Goal: Task Accomplishment & Management: Manage account settings

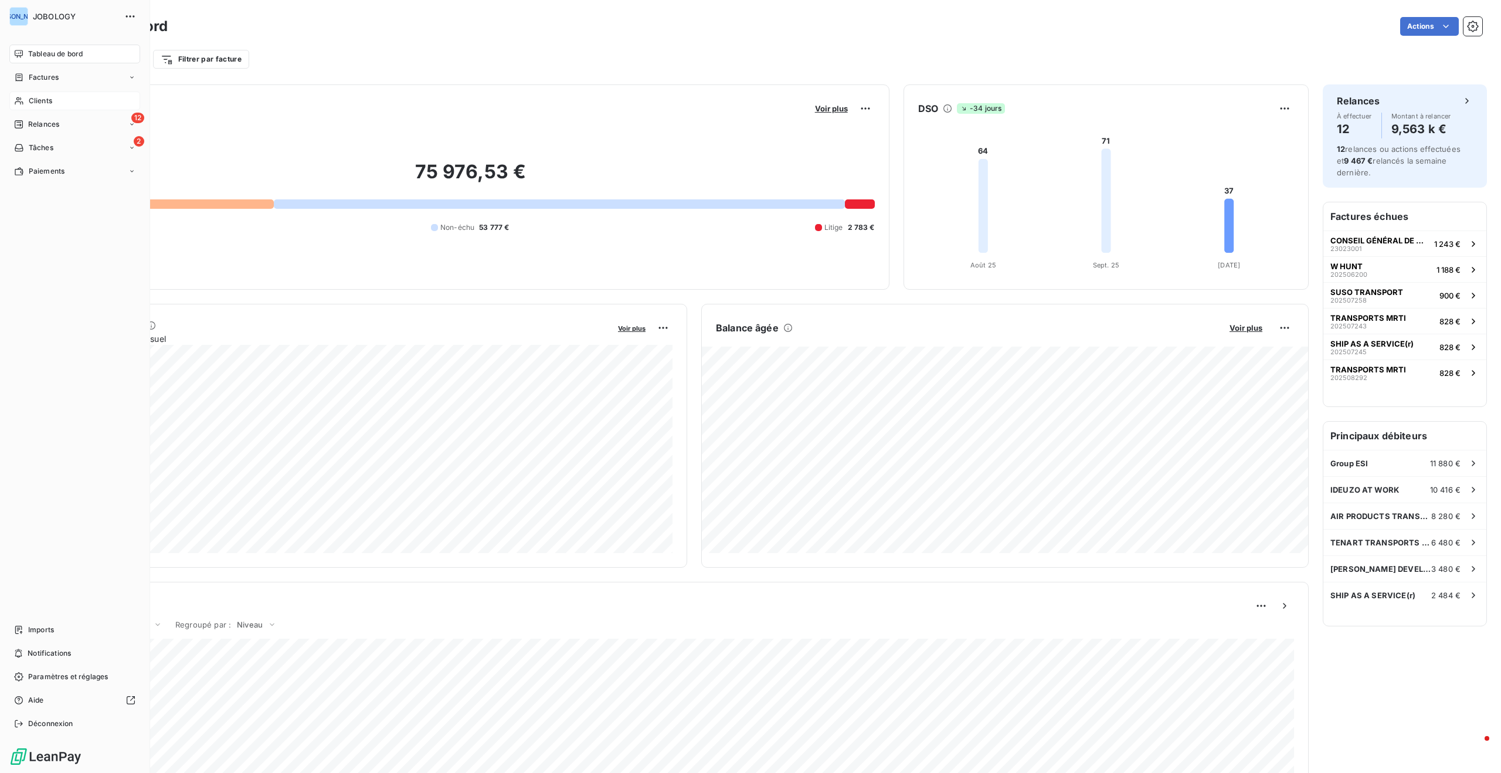
click at [21, 94] on div "Clients" at bounding box center [74, 100] width 131 height 19
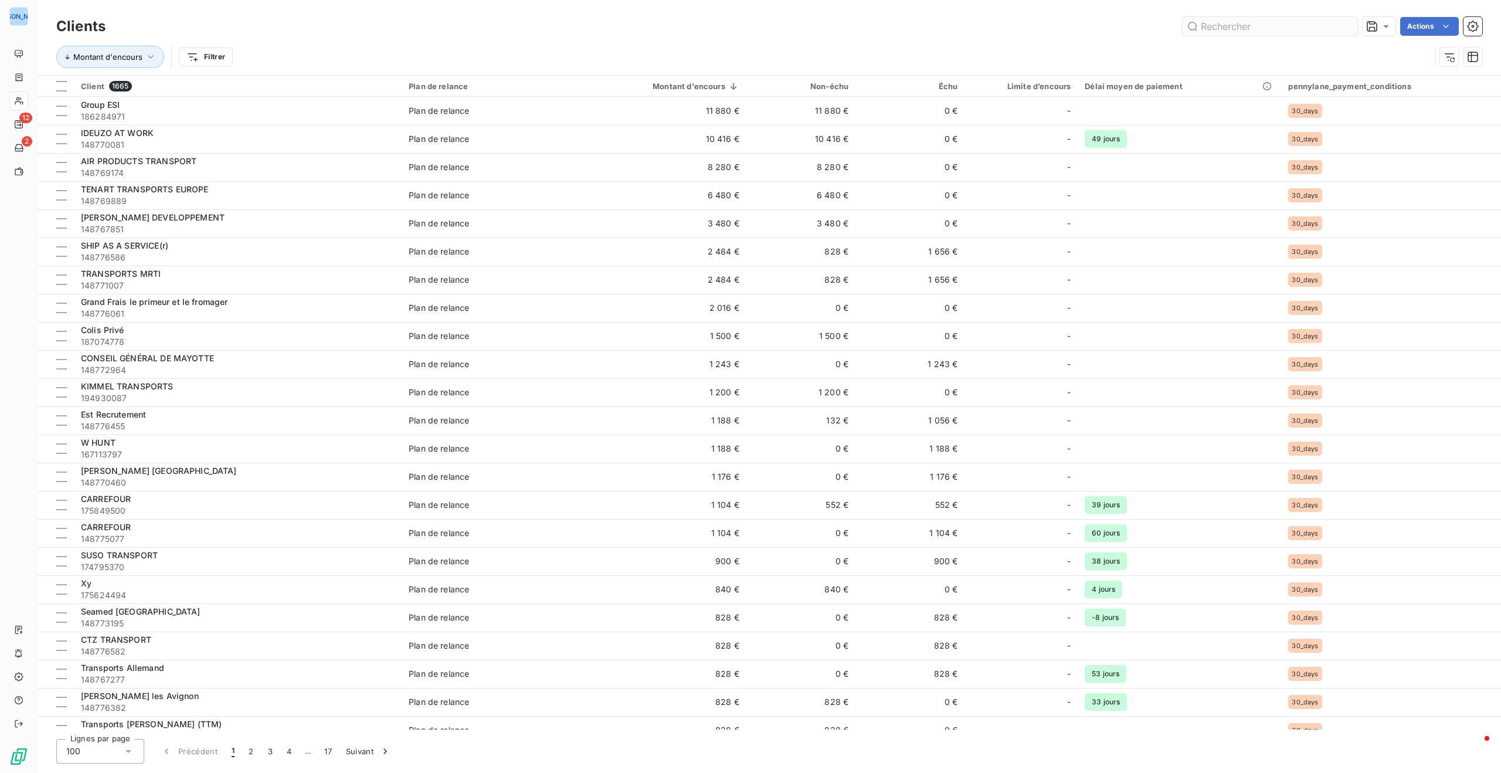
click at [1227, 24] on input "text" at bounding box center [1270, 26] width 176 height 19
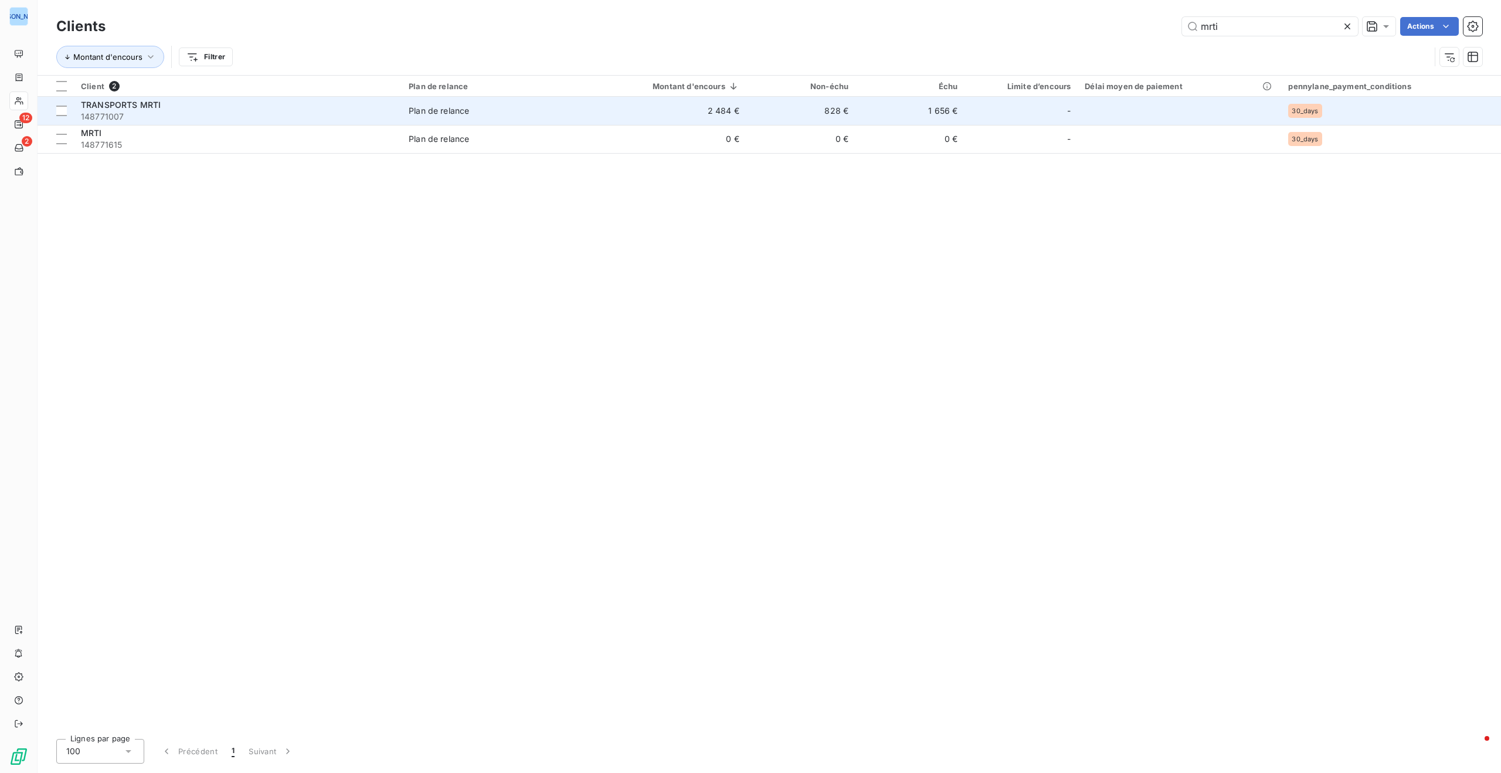
type input "mrti"
click at [271, 112] on span "148771007" at bounding box center [238, 117] width 314 height 12
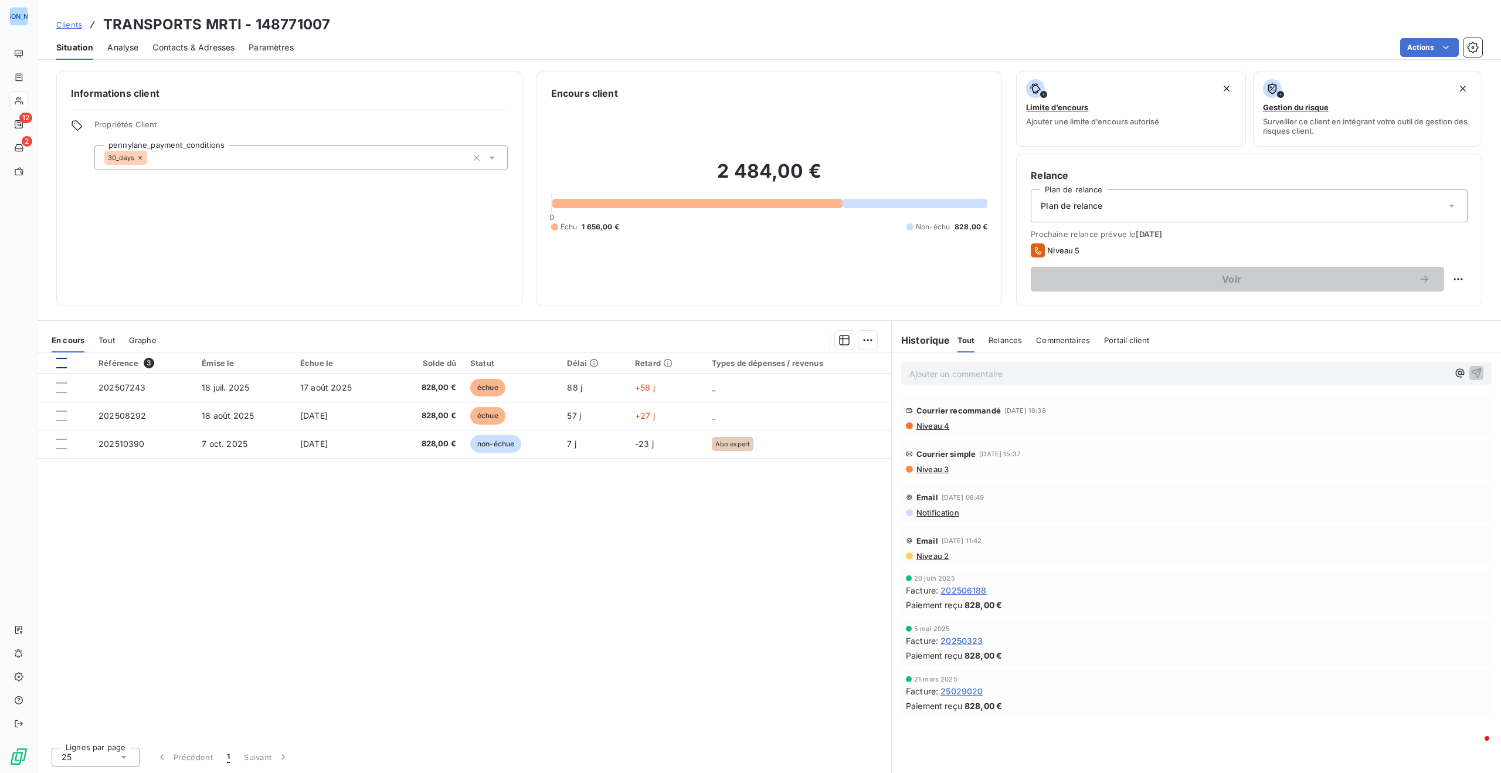
click at [60, 363] on div at bounding box center [61, 363] width 11 height 11
click at [869, 344] on html "JO 12 2 Clients TRANSPORTS MRTI - 148771007 Situation Analyse Contacts & Adress…" at bounding box center [750, 386] width 1501 height 773
click at [814, 367] on div "Mettre en litige (3 factures)" at bounding box center [764, 365] width 213 height 19
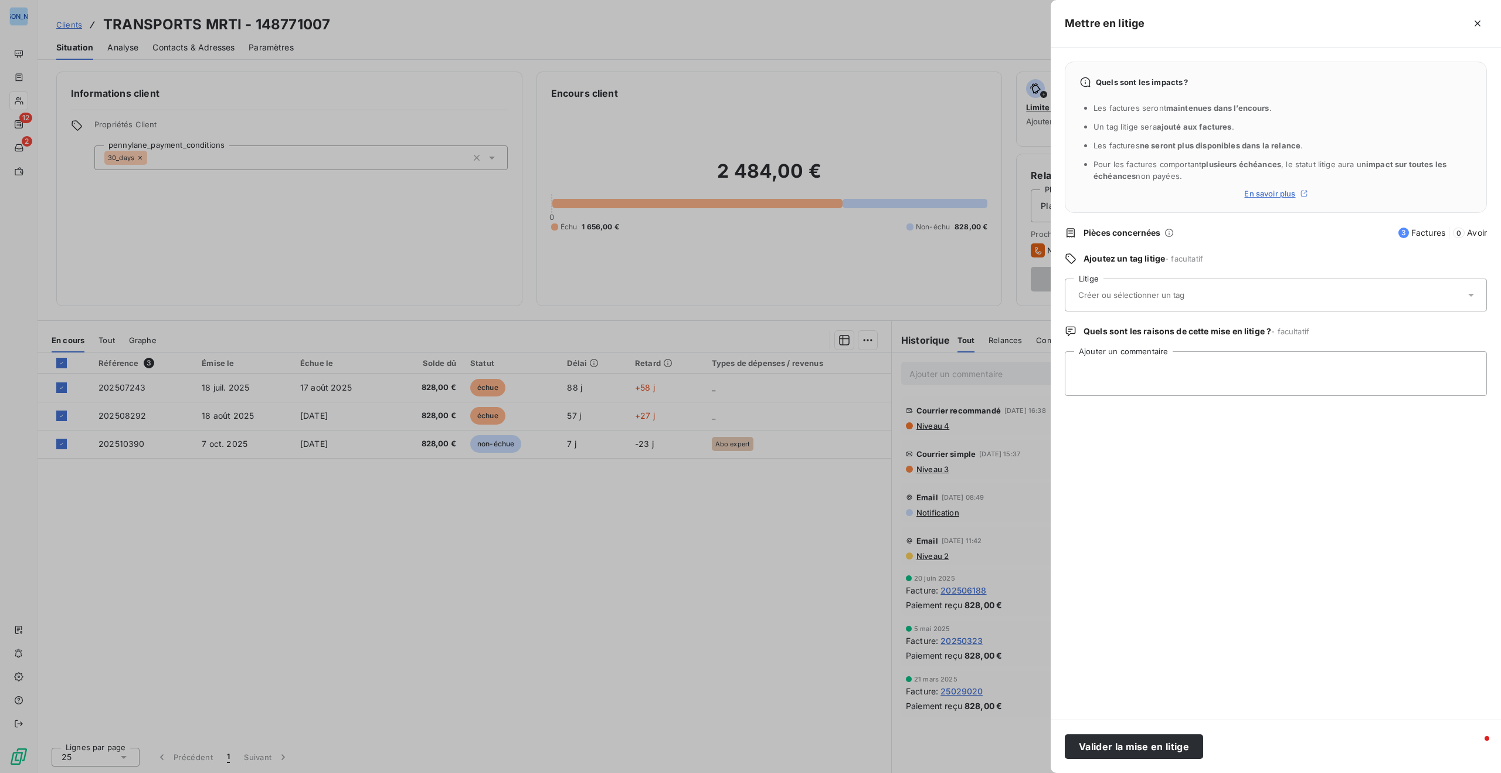
click at [1121, 295] on input "text" at bounding box center [1162, 295] width 171 height 11
type input "Déclare les factures injustifiées"
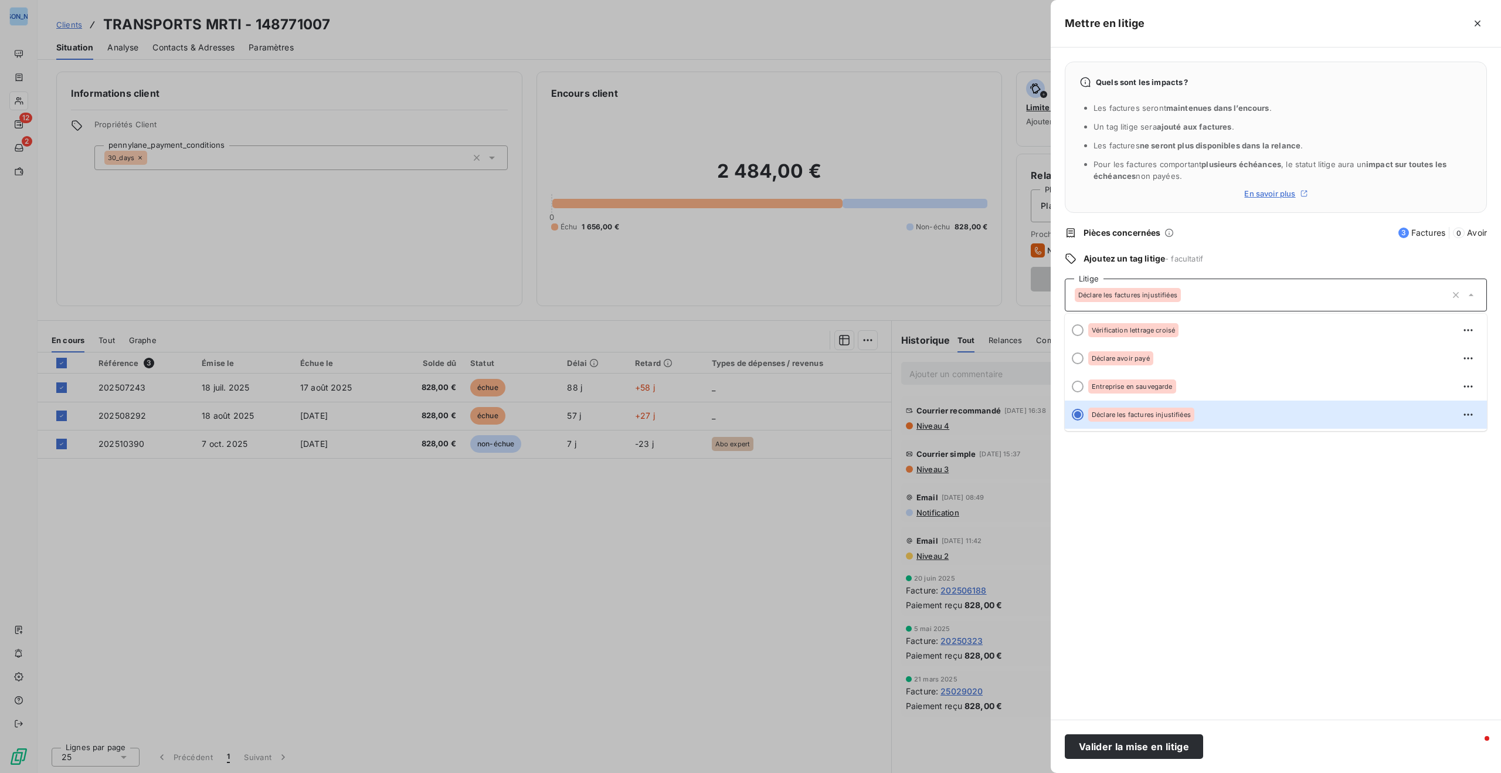
click at [1200, 511] on div "Quels sont les impacts ? Les factures seront maintenues dans l’encours . Un tag…" at bounding box center [1276, 383] width 450 height 672
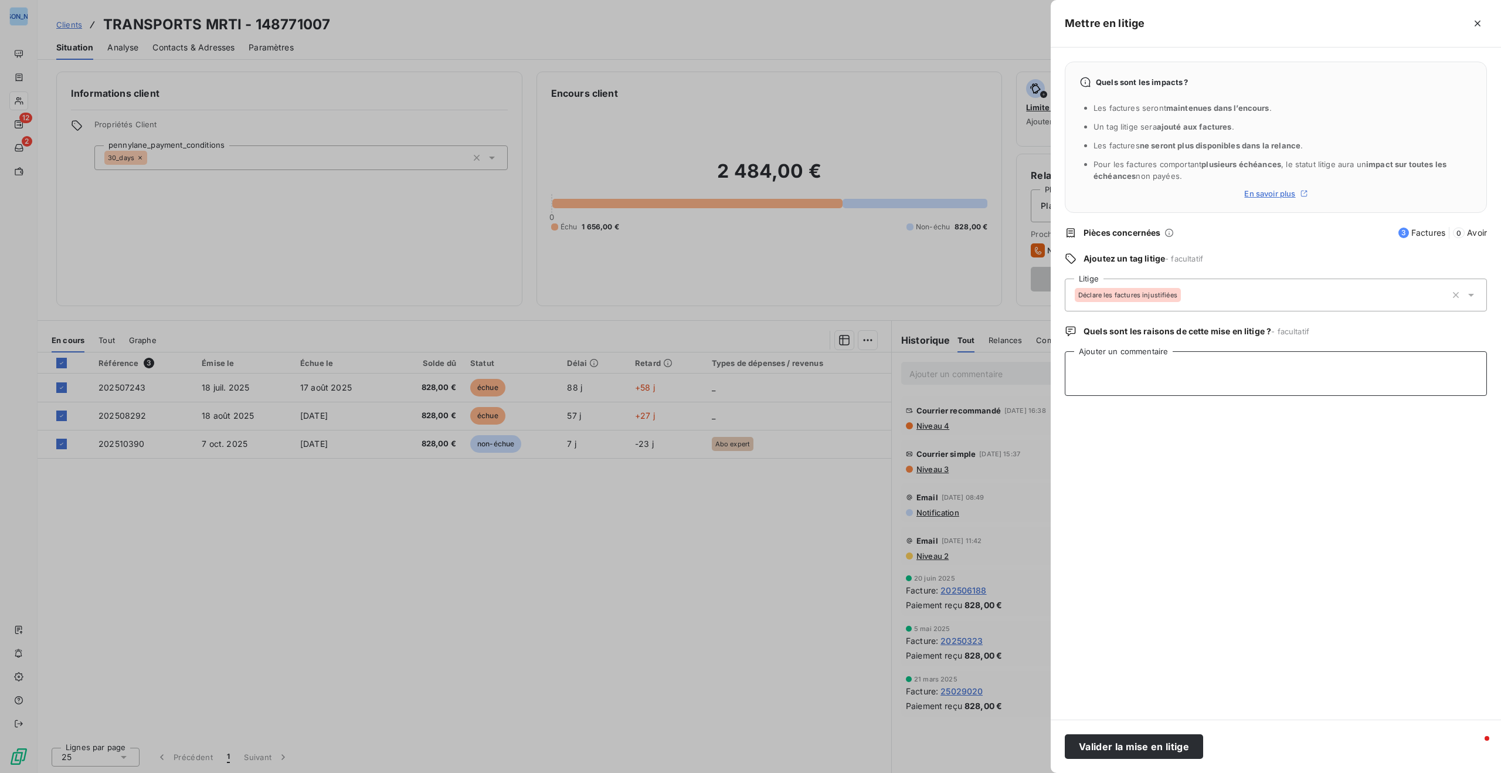
click at [1136, 371] on textarea "Ajouter un commentaire" at bounding box center [1276, 373] width 422 height 45
click at [1181, 371] on textarea "Je vien de recevoir un courier LRAC" at bounding box center [1276, 373] width 422 height 45
click at [1180, 369] on textarea "Je vien de recevoir un courier LRAC" at bounding box center [1276, 373] width 422 height 45
drag, startPoint x: 1103, startPoint y: 369, endPoint x: 1144, endPoint y: 385, distance: 44.0
click at [1103, 369] on textarea "Je vien de recevoir un courrier LRAC" at bounding box center [1276, 373] width 422 height 45
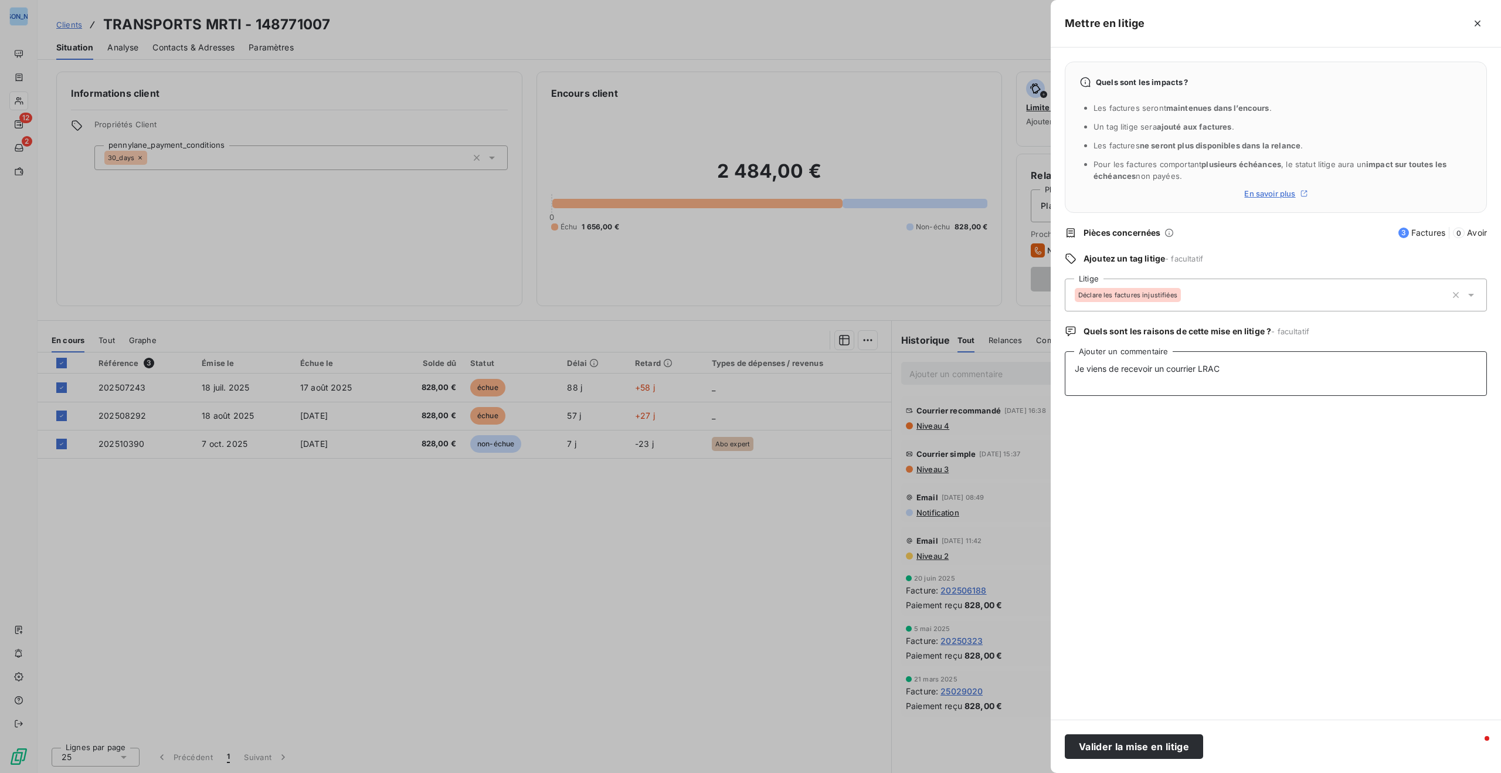
click at [1242, 373] on textarea "Je viens de recevoir un courrier LRAC" at bounding box center [1276, 373] width 422 height 45
type textarea "Je viens de recevoir un courrier LRAC ce jour [DATE] qui conteste ces factures.…"
click at [1168, 745] on button "Valider la mise en litige" at bounding box center [1134, 746] width 138 height 25
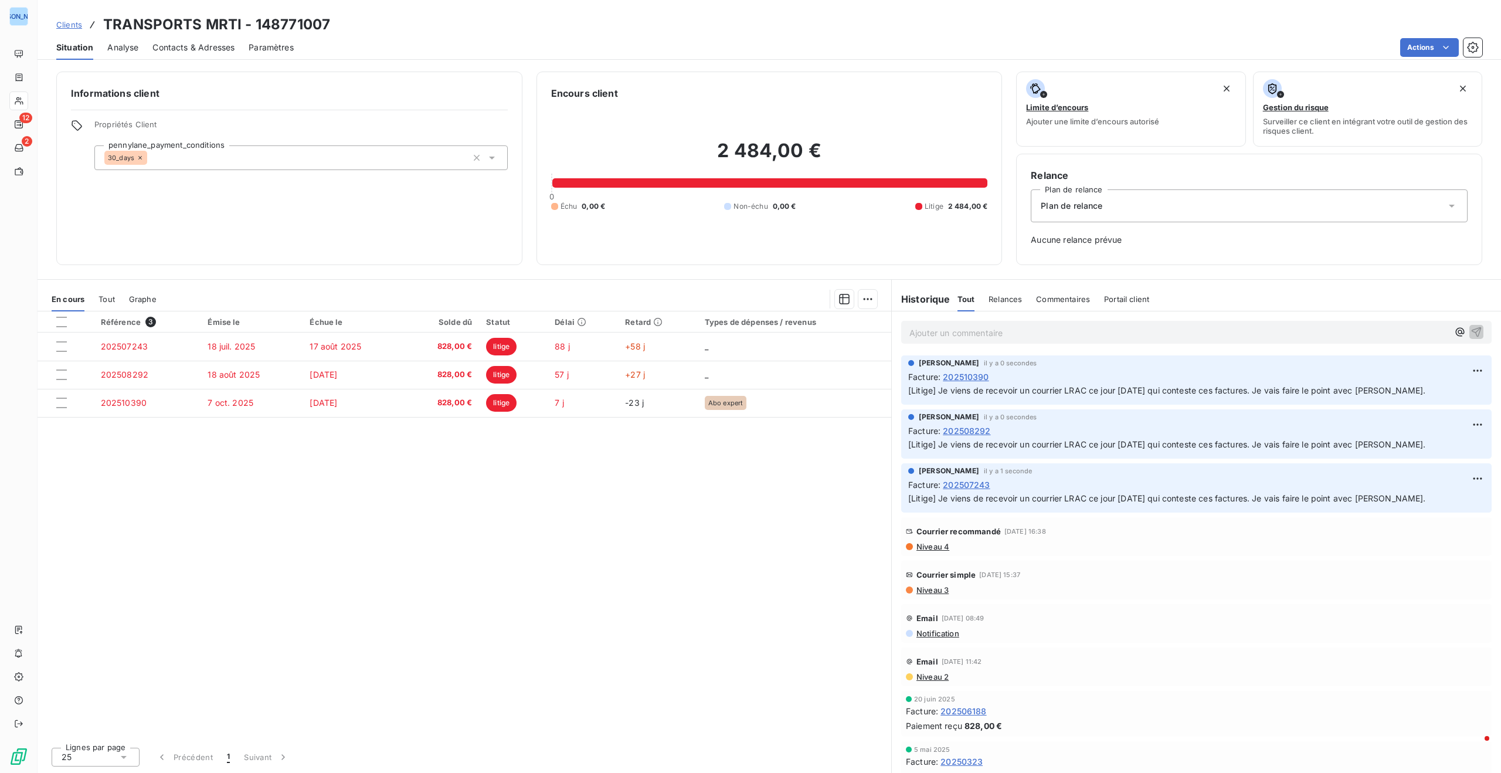
click at [124, 50] on span "Analyse" at bounding box center [122, 48] width 31 height 12
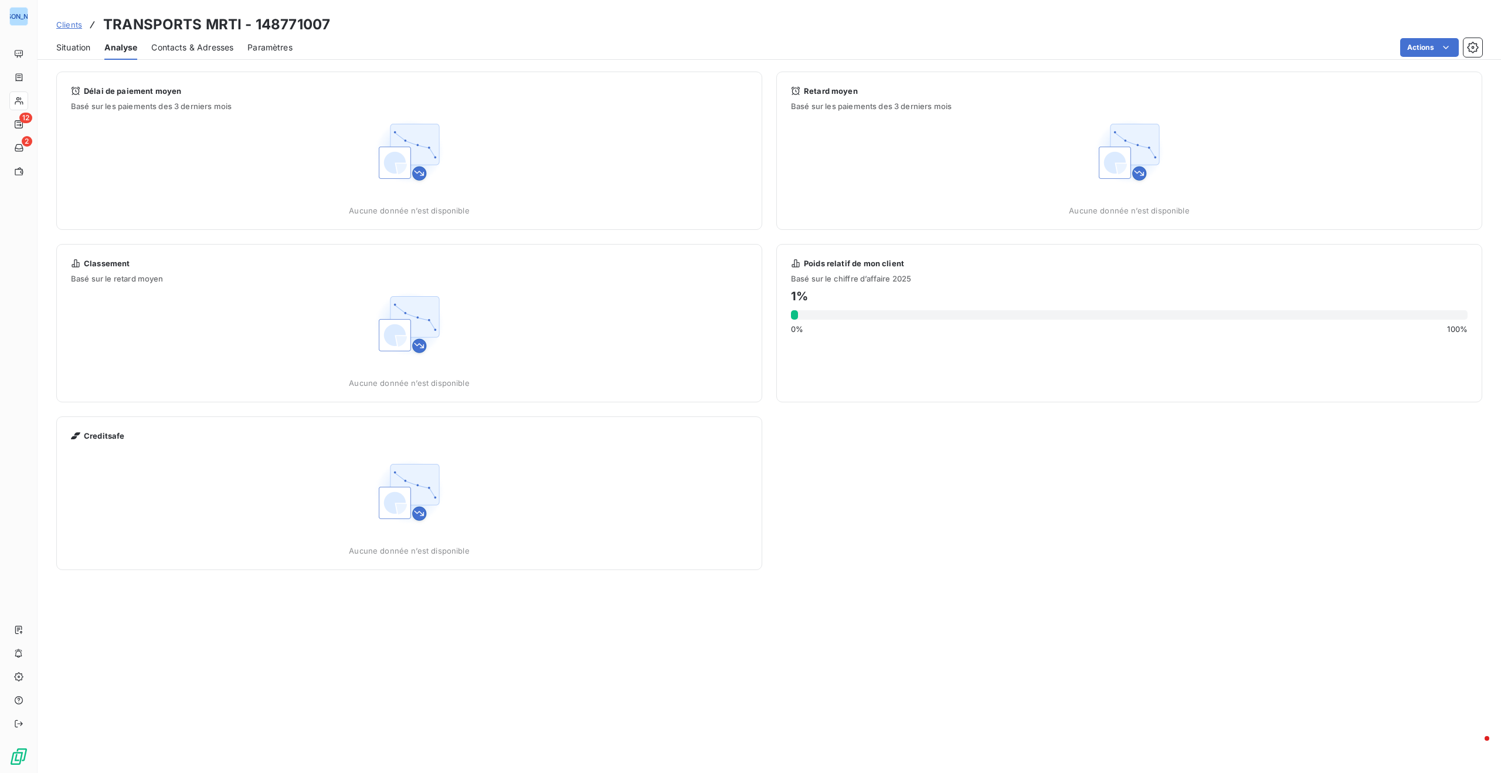
click at [70, 47] on span "Situation" at bounding box center [73, 48] width 34 height 12
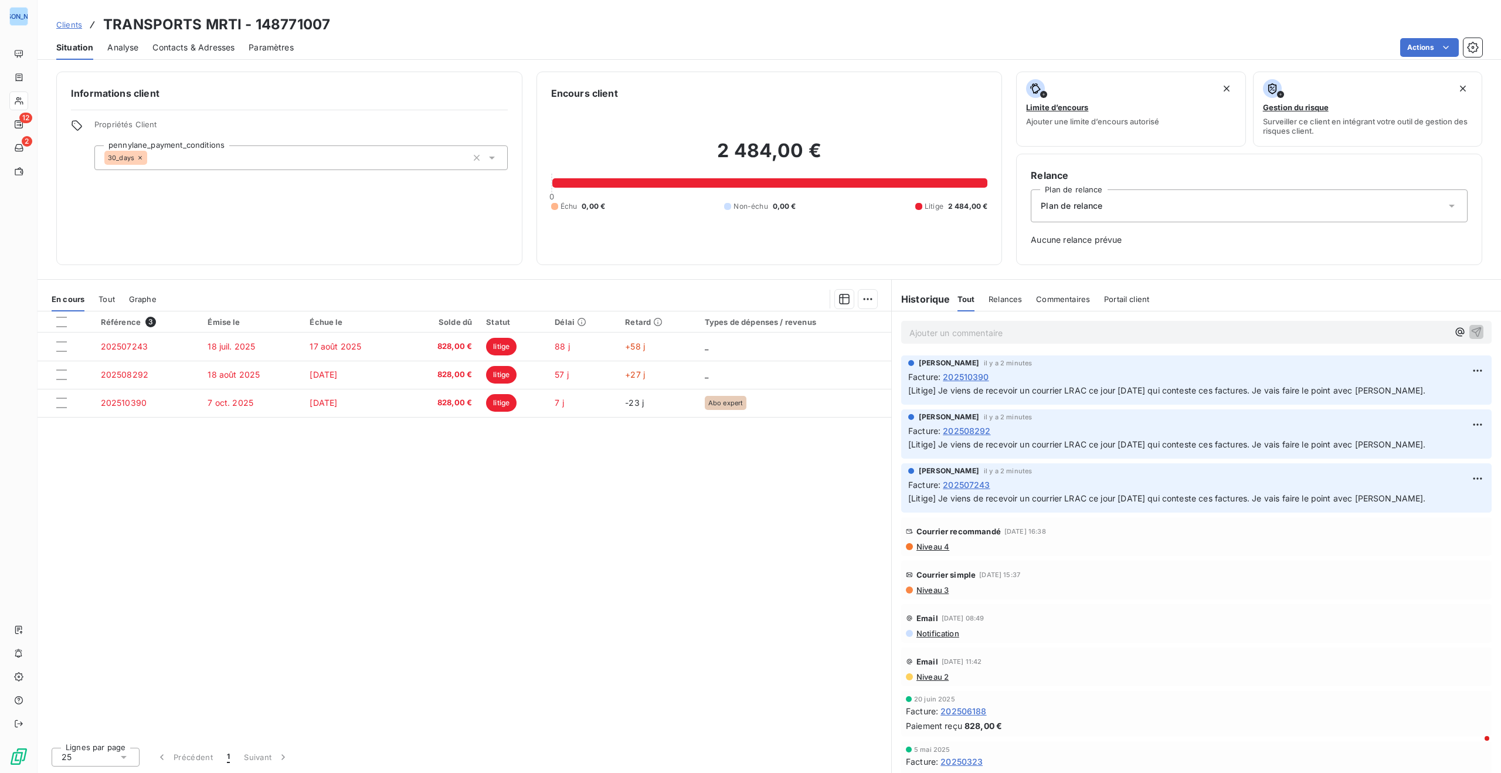
click at [209, 49] on span "Contacts & Adresses" at bounding box center [193, 48] width 82 height 12
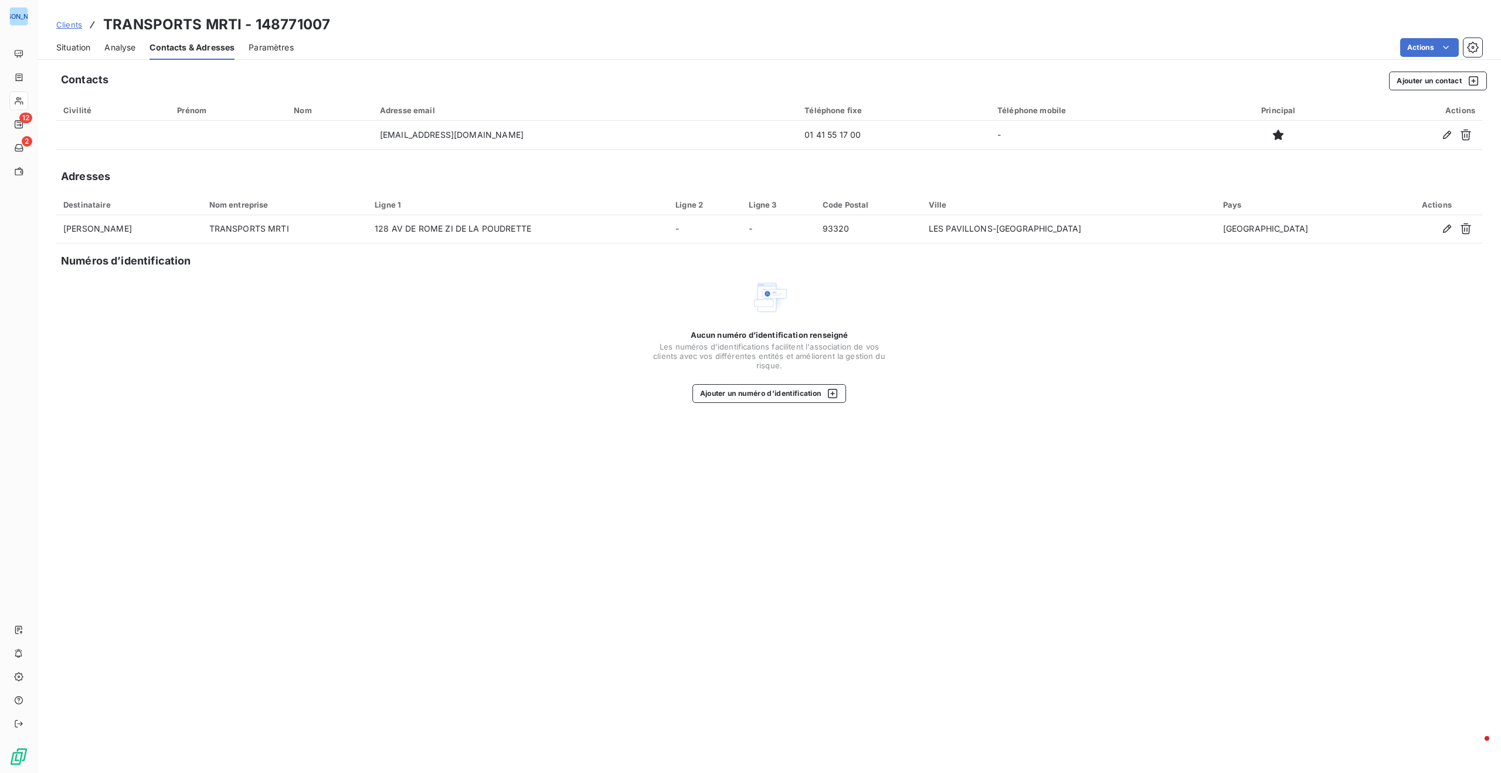
click at [284, 47] on span "Paramètres" at bounding box center [271, 48] width 45 height 12
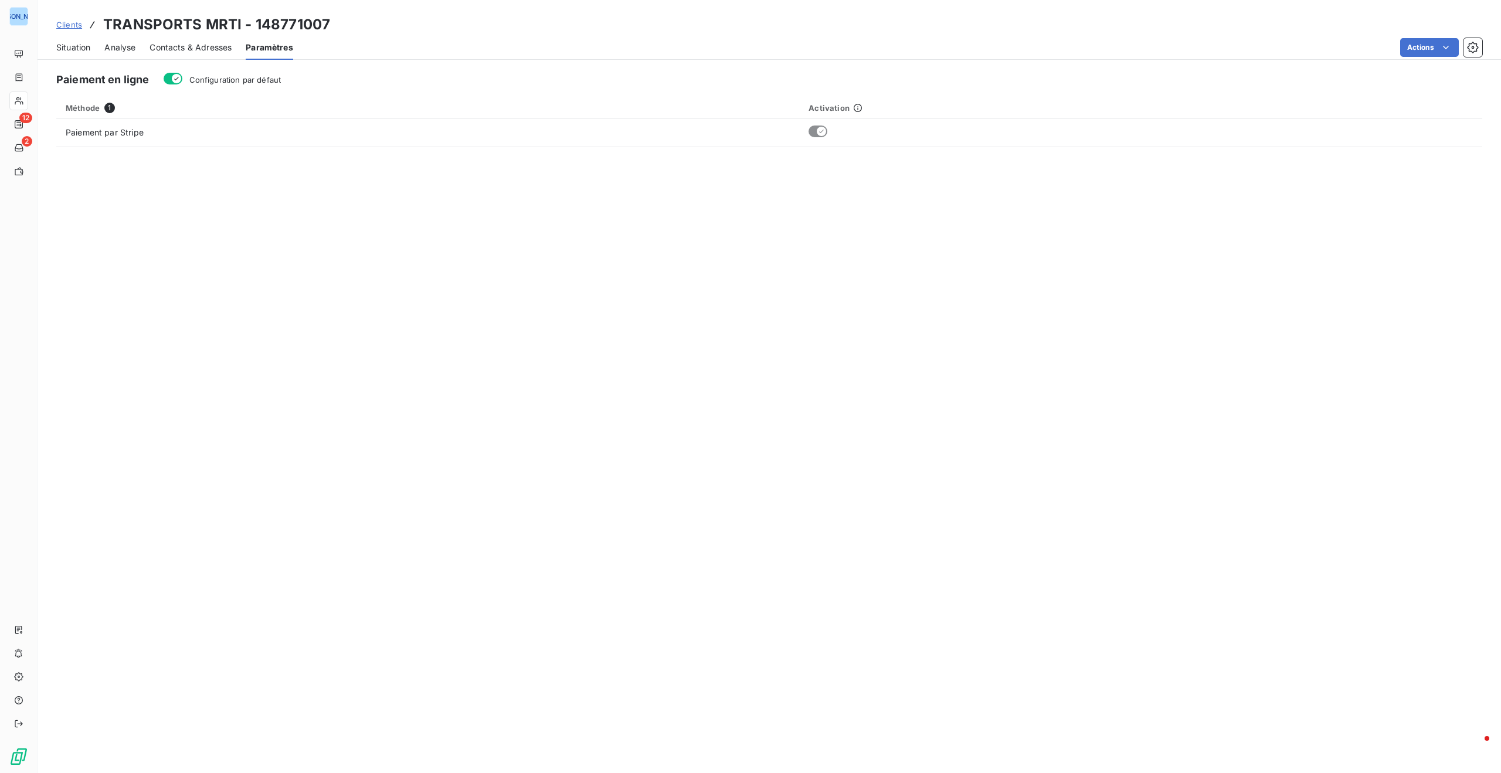
click at [74, 43] on span "Situation" at bounding box center [73, 48] width 34 height 12
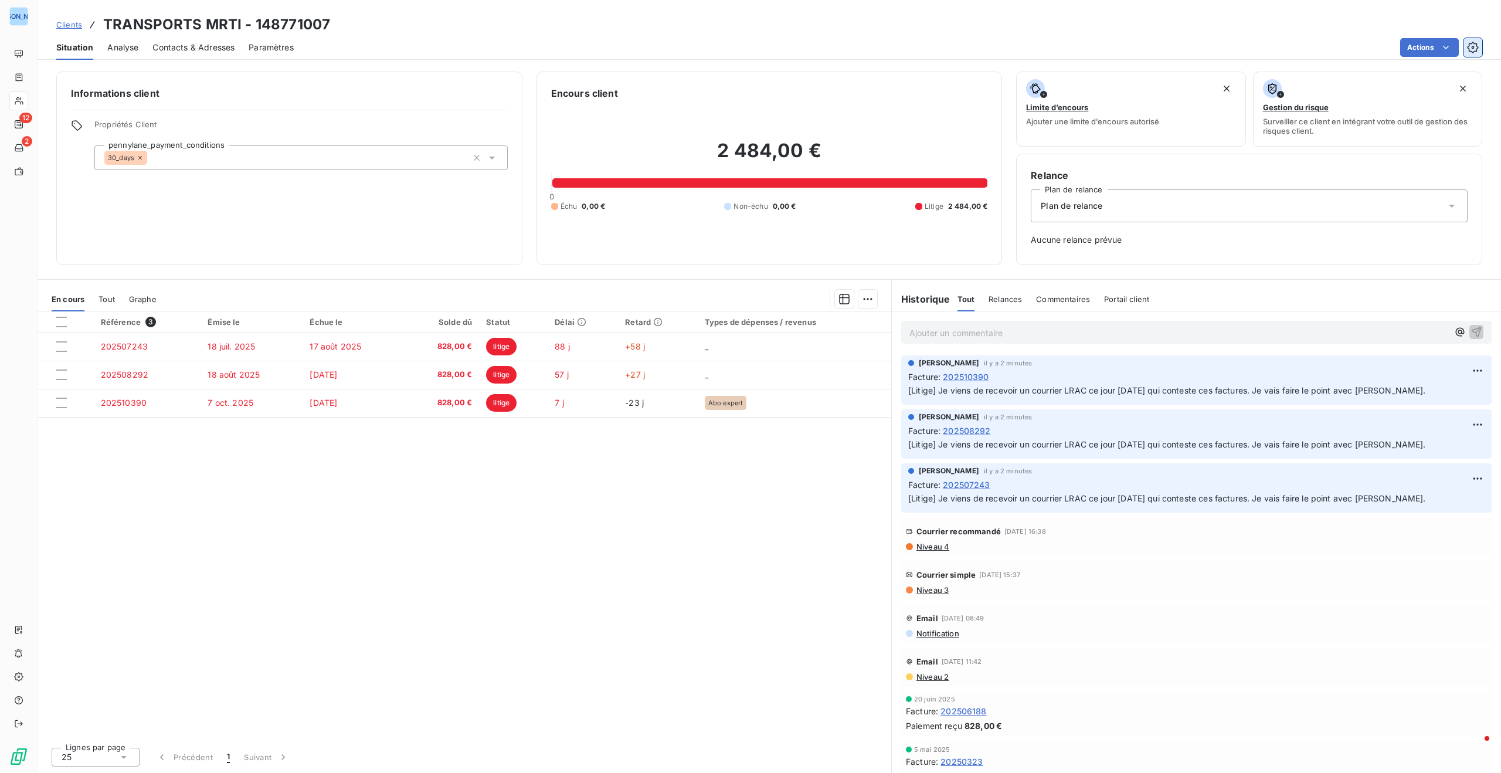
click at [1477, 46] on icon "button" at bounding box center [1473, 48] width 12 height 12
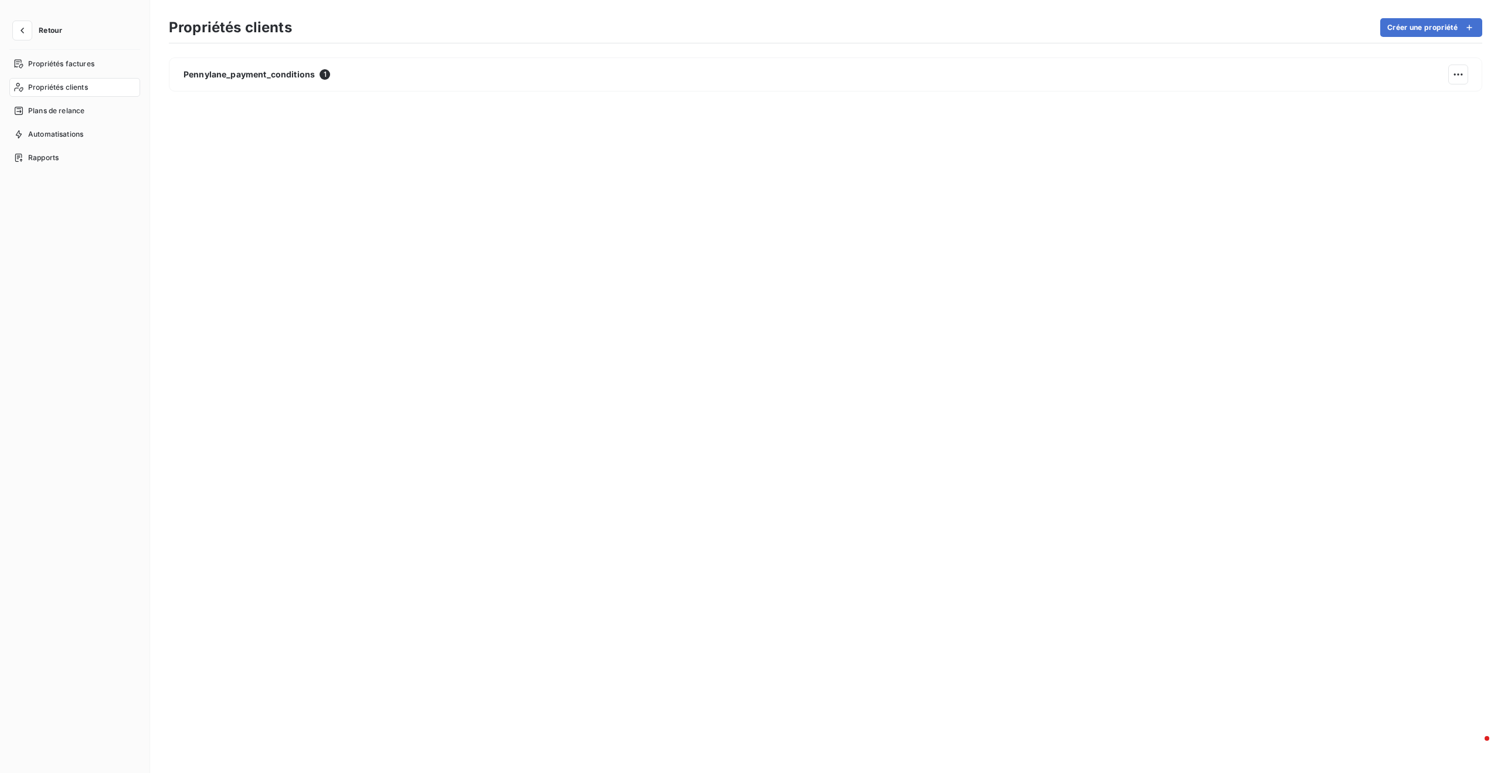
click at [62, 84] on span "Propriétés clients" at bounding box center [58, 87] width 60 height 11
click at [21, 21] on button "button" at bounding box center [22, 30] width 19 height 19
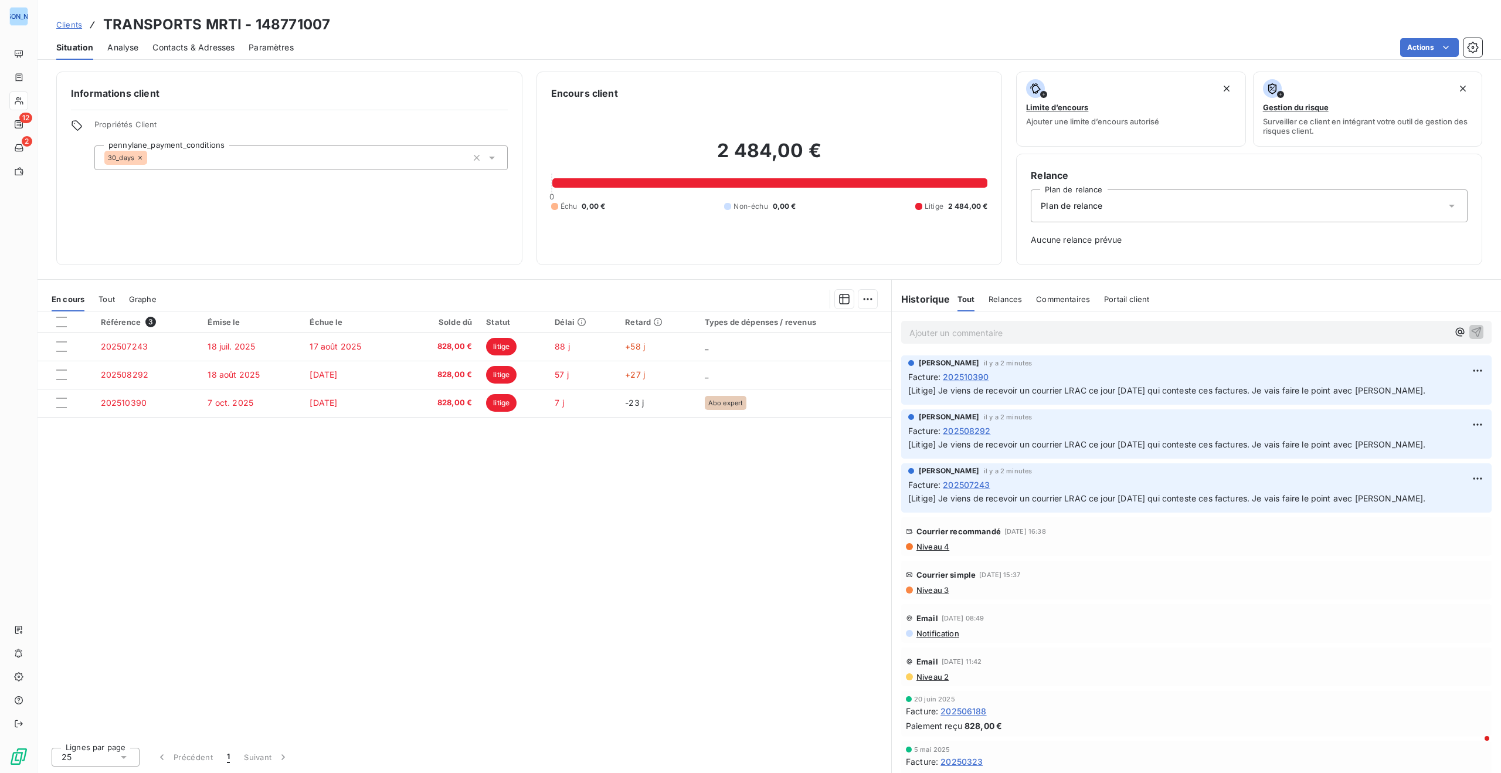
click at [111, 297] on span "Tout" at bounding box center [106, 298] width 16 height 9
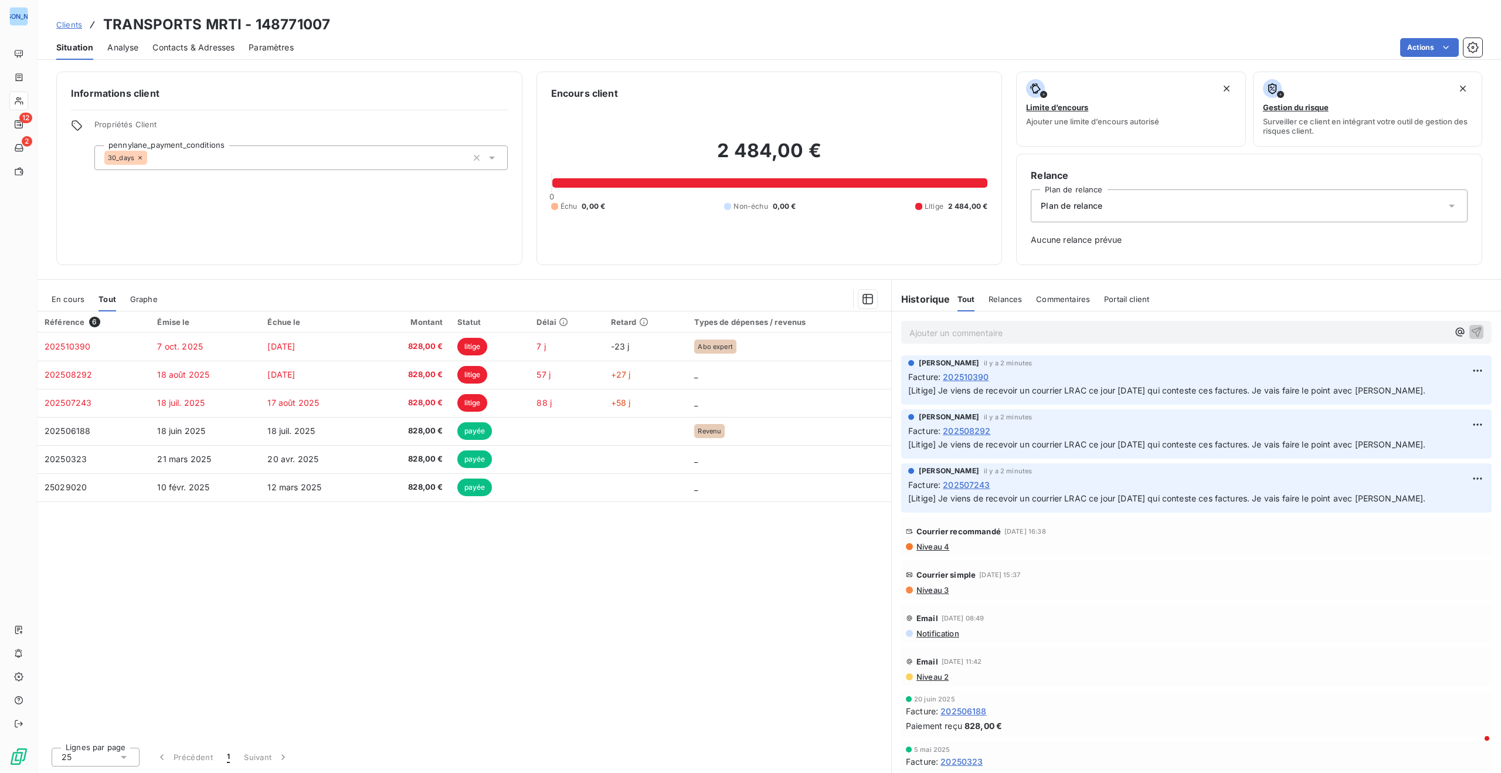
click at [138, 297] on span "Graphe" at bounding box center [144, 298] width 28 height 9
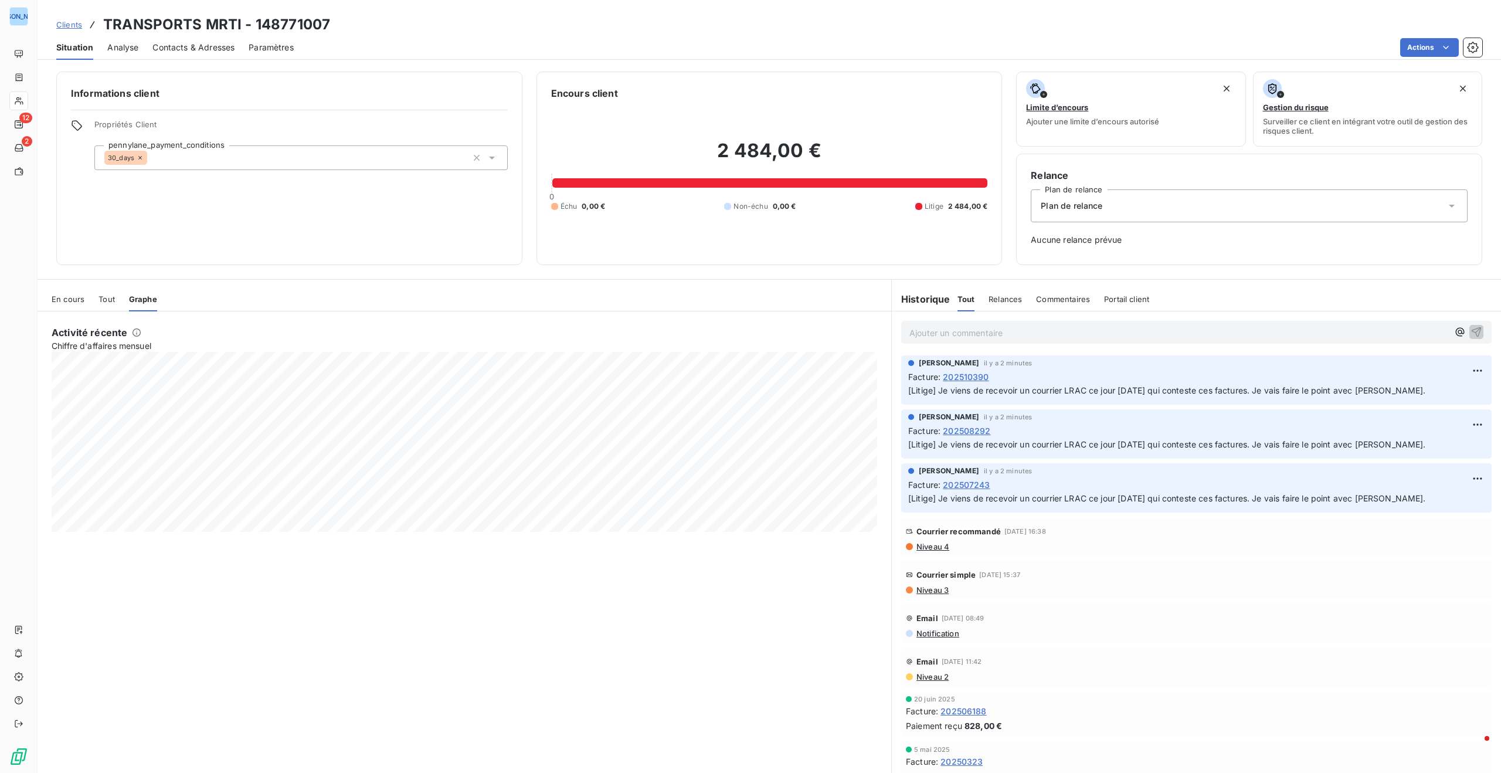
click at [113, 300] on span "Tout" at bounding box center [106, 298] width 16 height 9
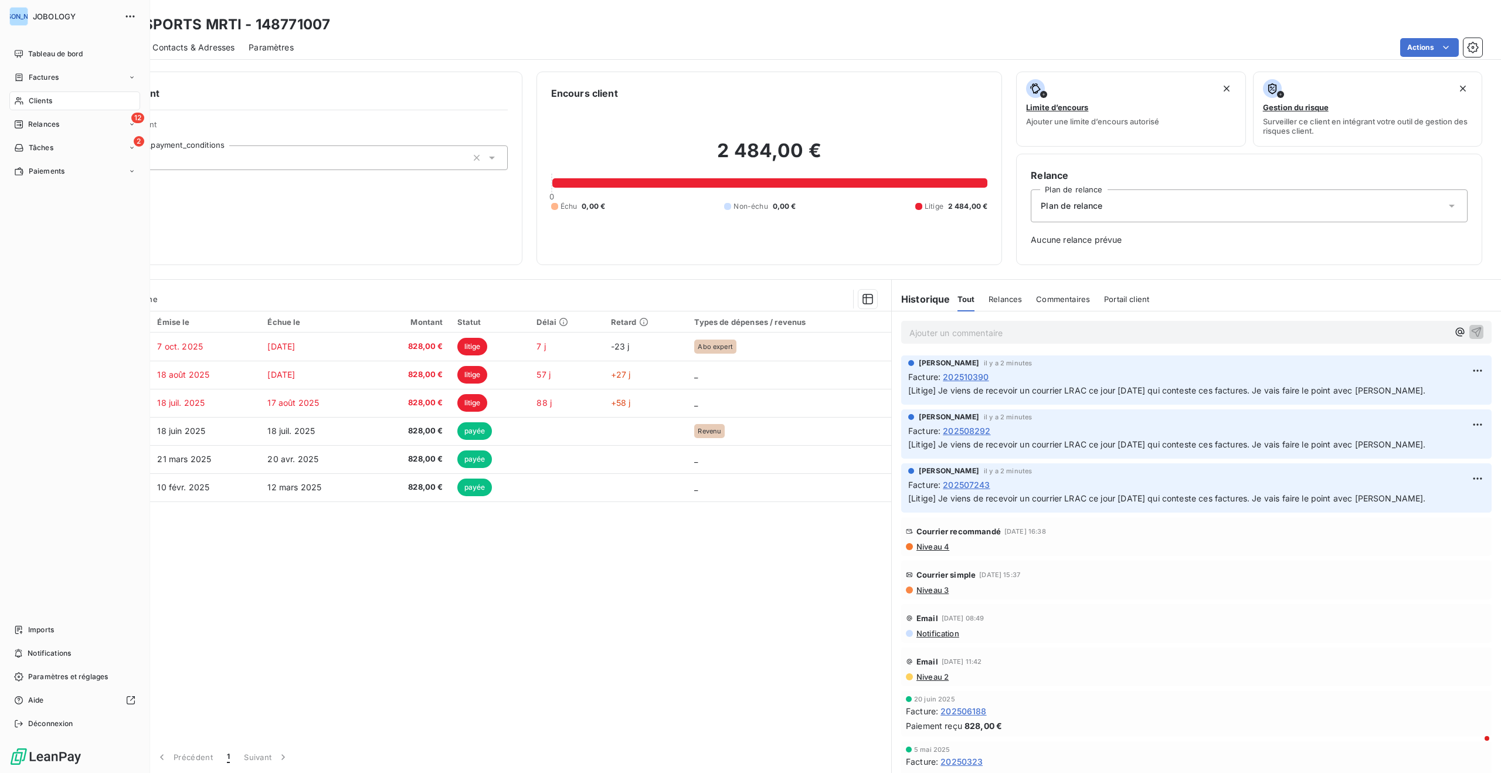
click at [21, 94] on div "Clients" at bounding box center [74, 100] width 131 height 19
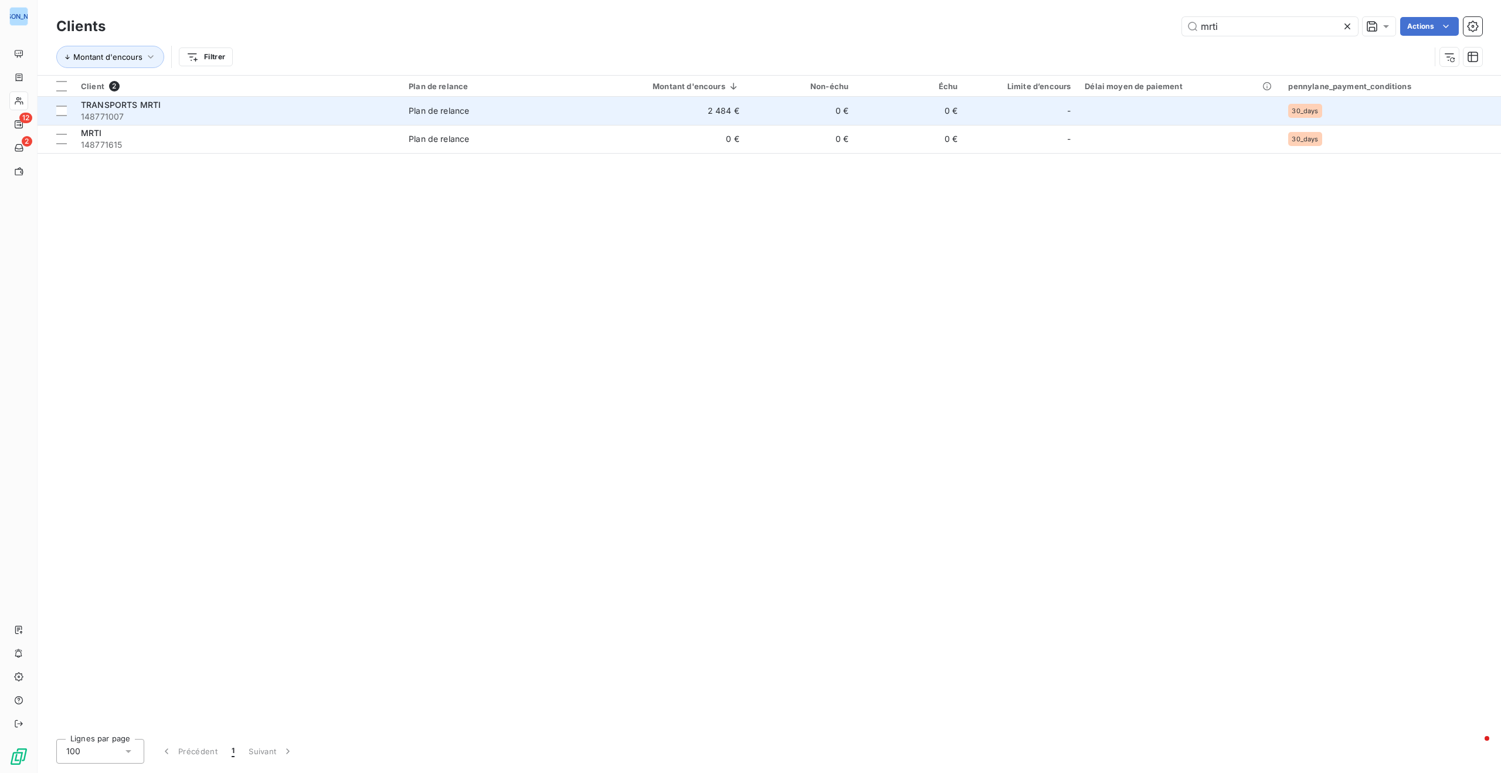
click at [159, 112] on span "148771007" at bounding box center [238, 117] width 314 height 12
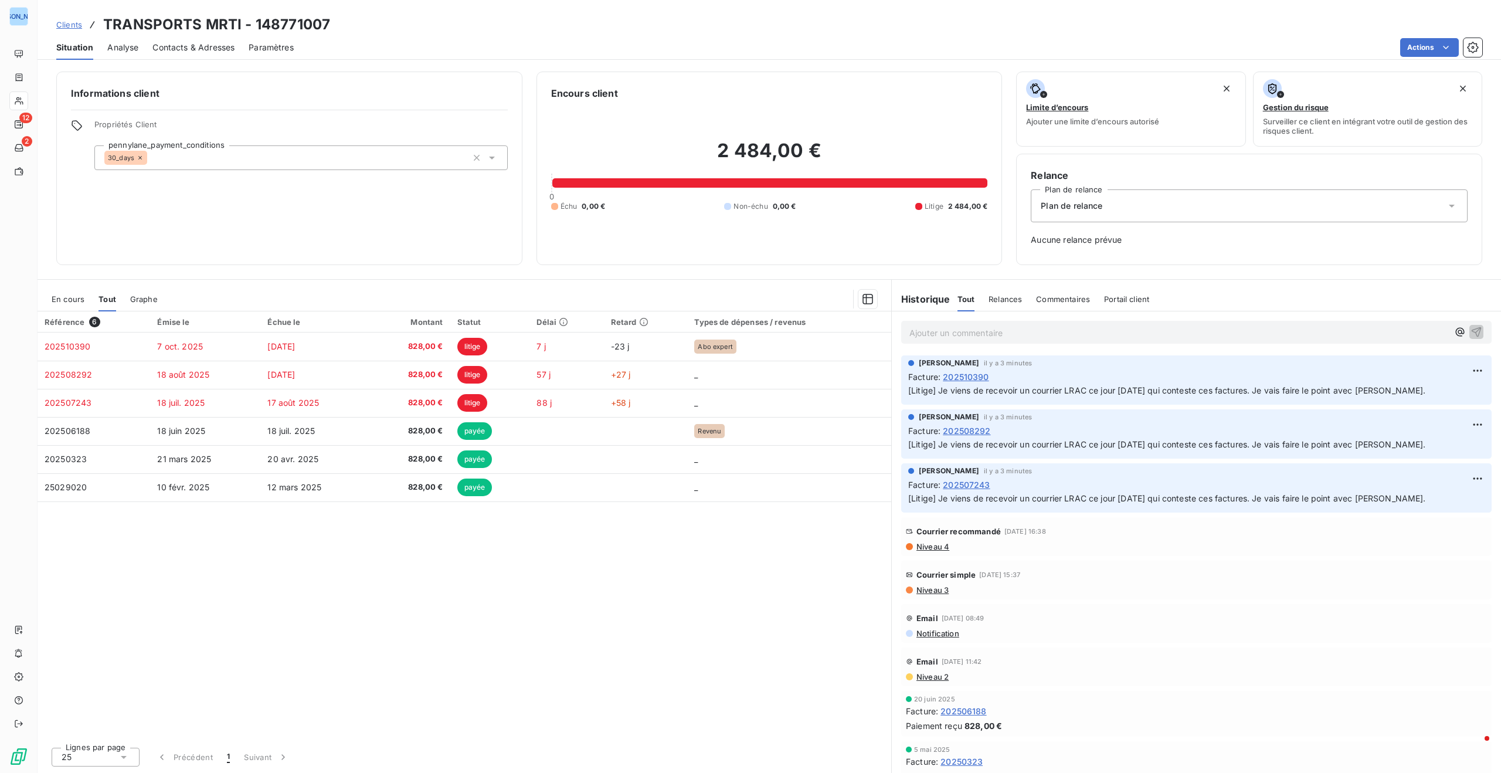
click at [67, 298] on span "En cours" at bounding box center [68, 298] width 33 height 9
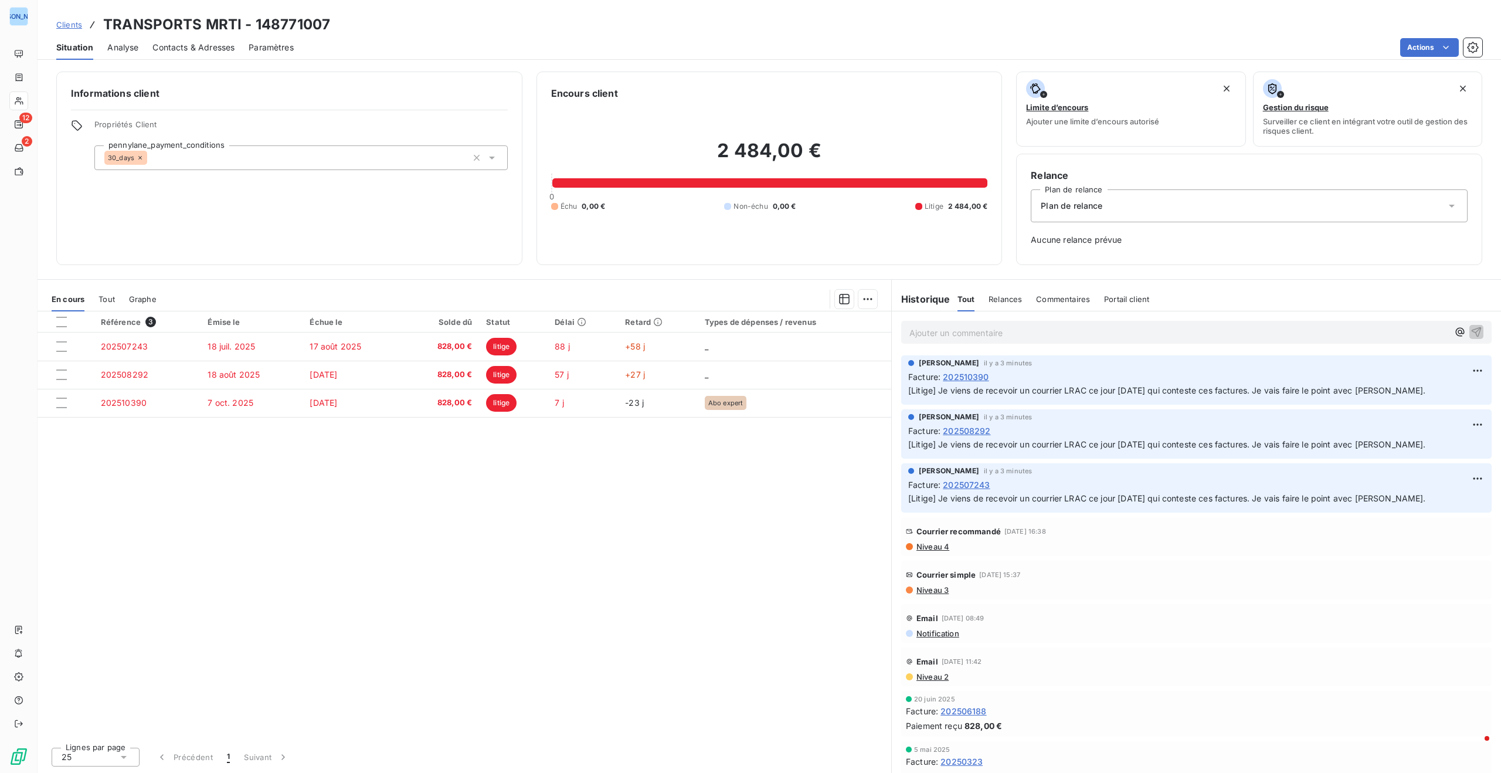
click at [74, 22] on span "Clients" at bounding box center [69, 24] width 26 height 9
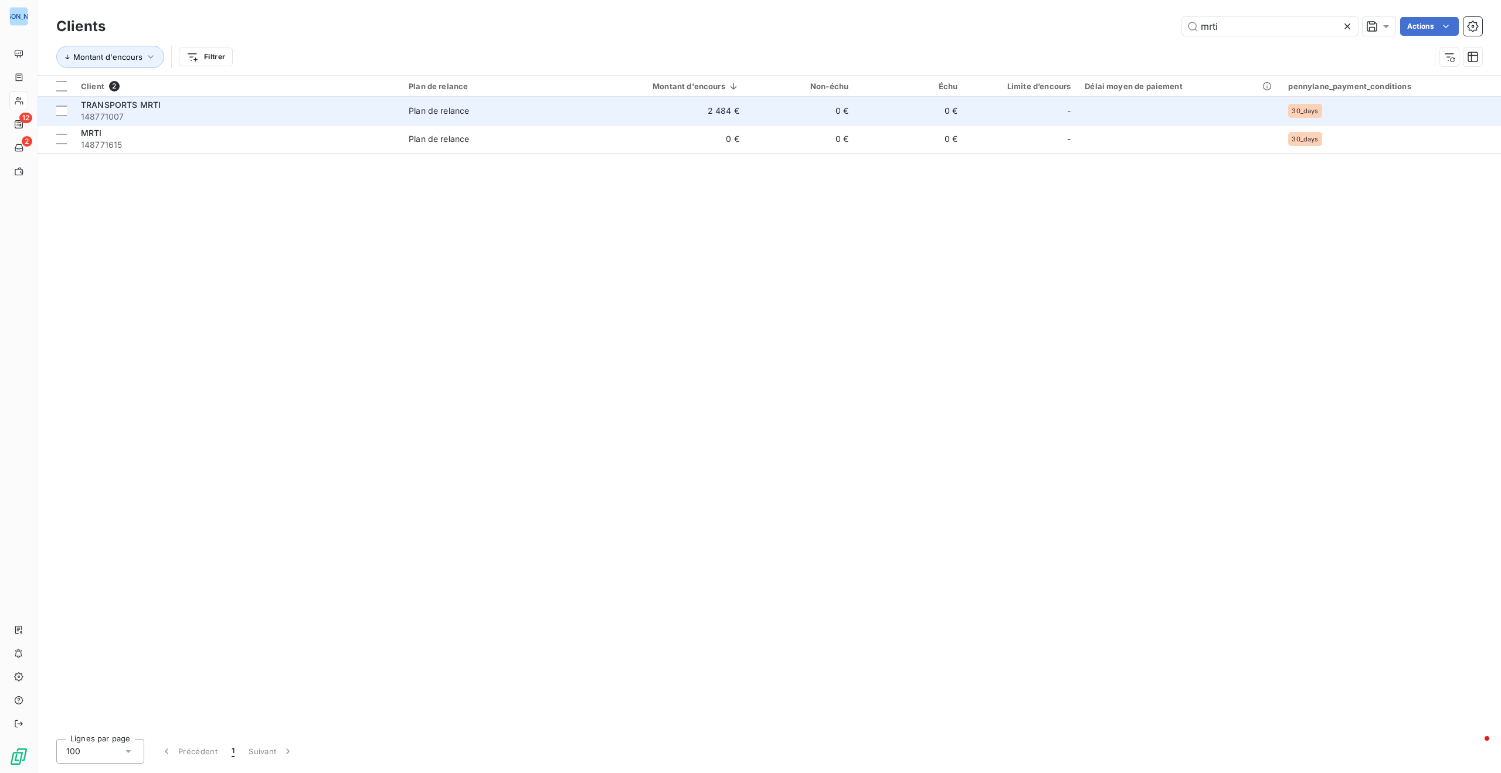
click at [185, 115] on span "148771007" at bounding box center [238, 117] width 314 height 12
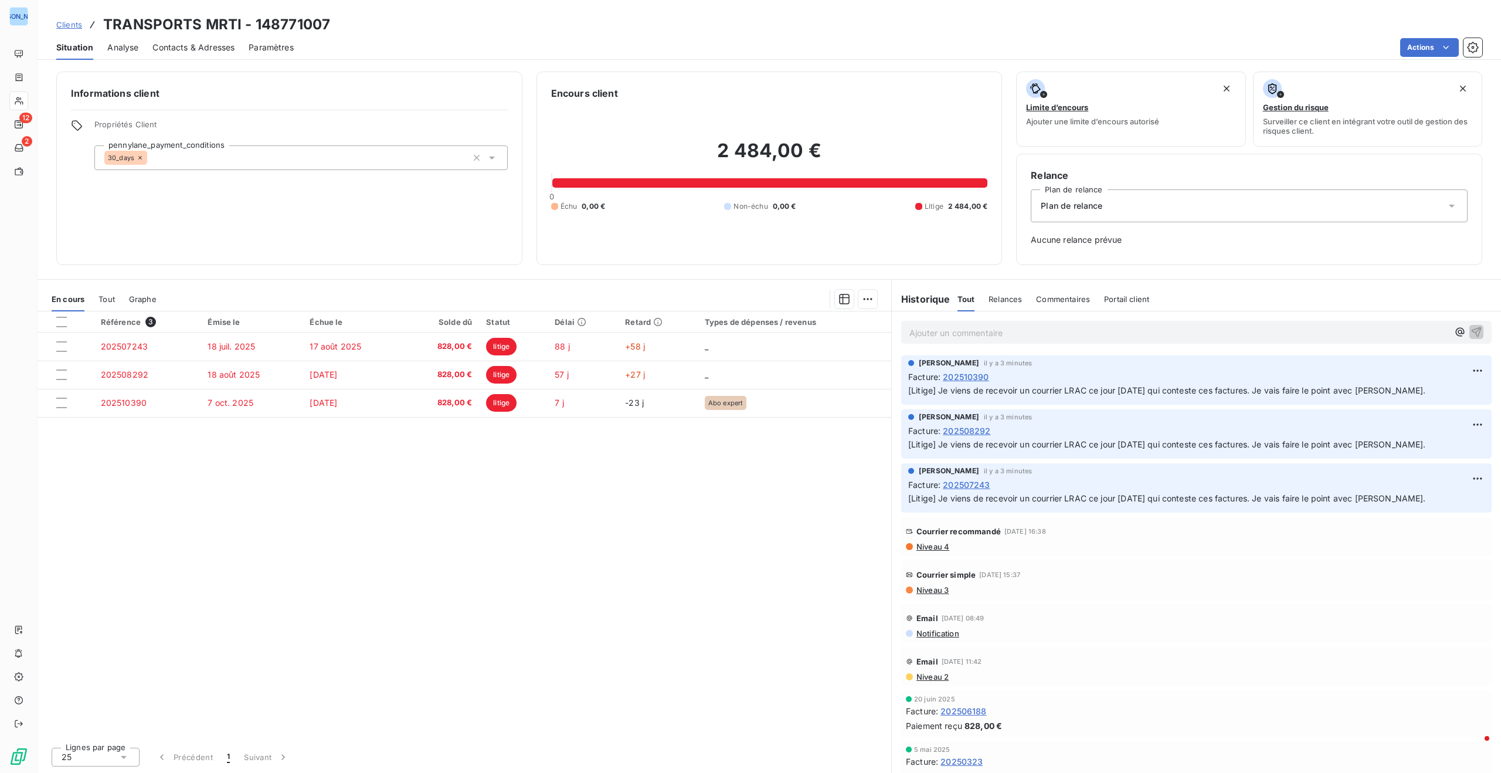
click at [130, 46] on span "Analyse" at bounding box center [122, 48] width 31 height 12
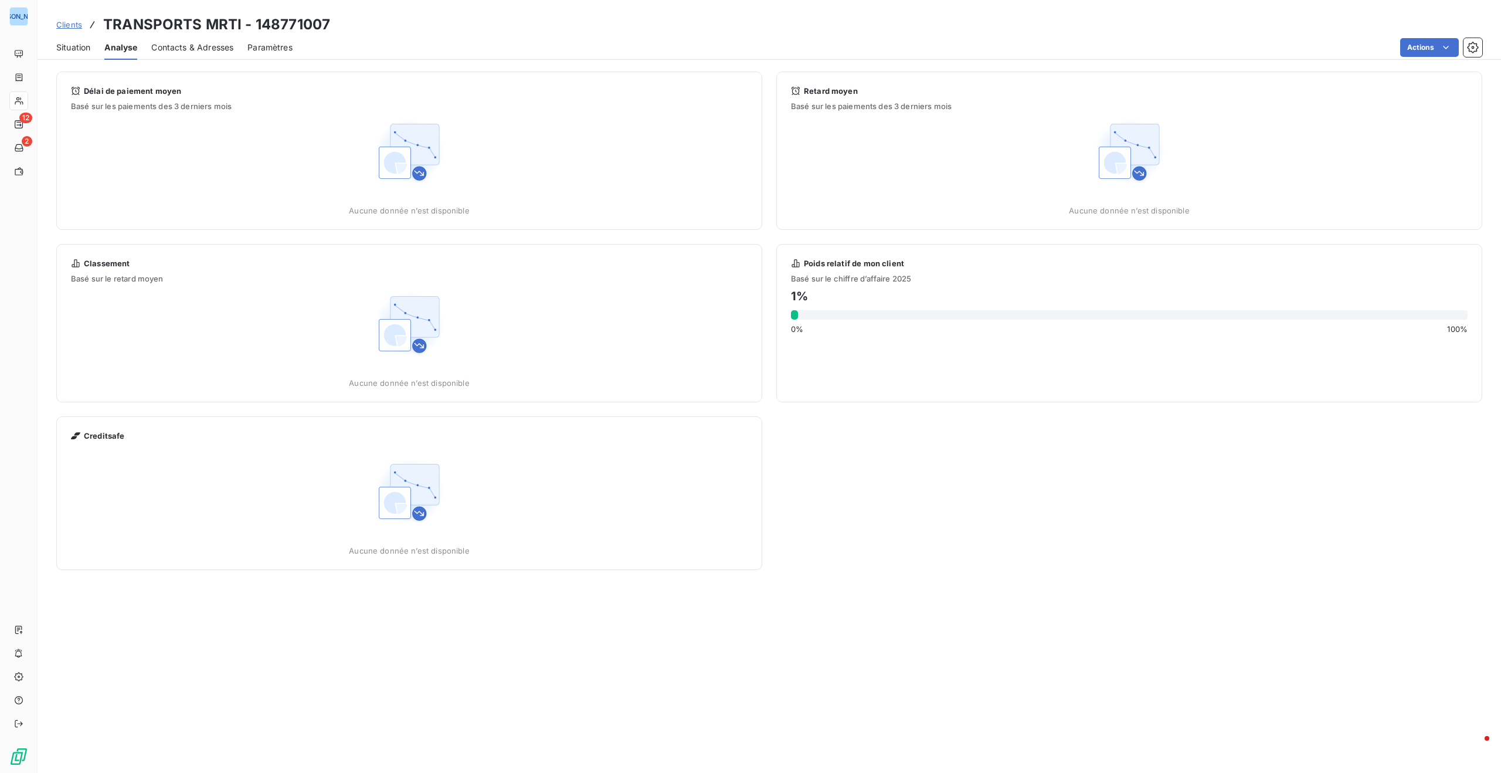
click at [271, 44] on span "Paramètres" at bounding box center [269, 48] width 45 height 12
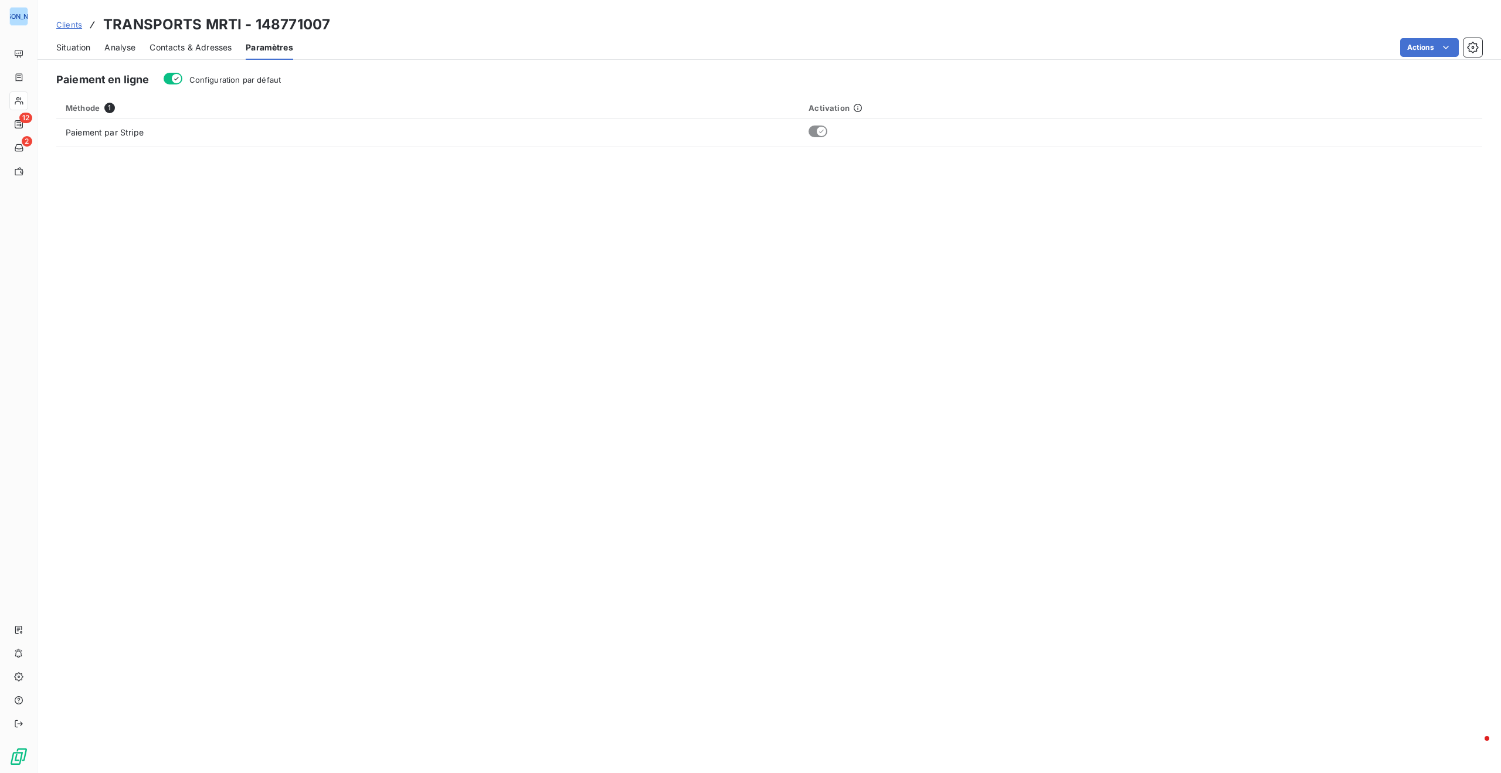
click at [208, 44] on span "Contacts & Adresses" at bounding box center [190, 48] width 82 height 12
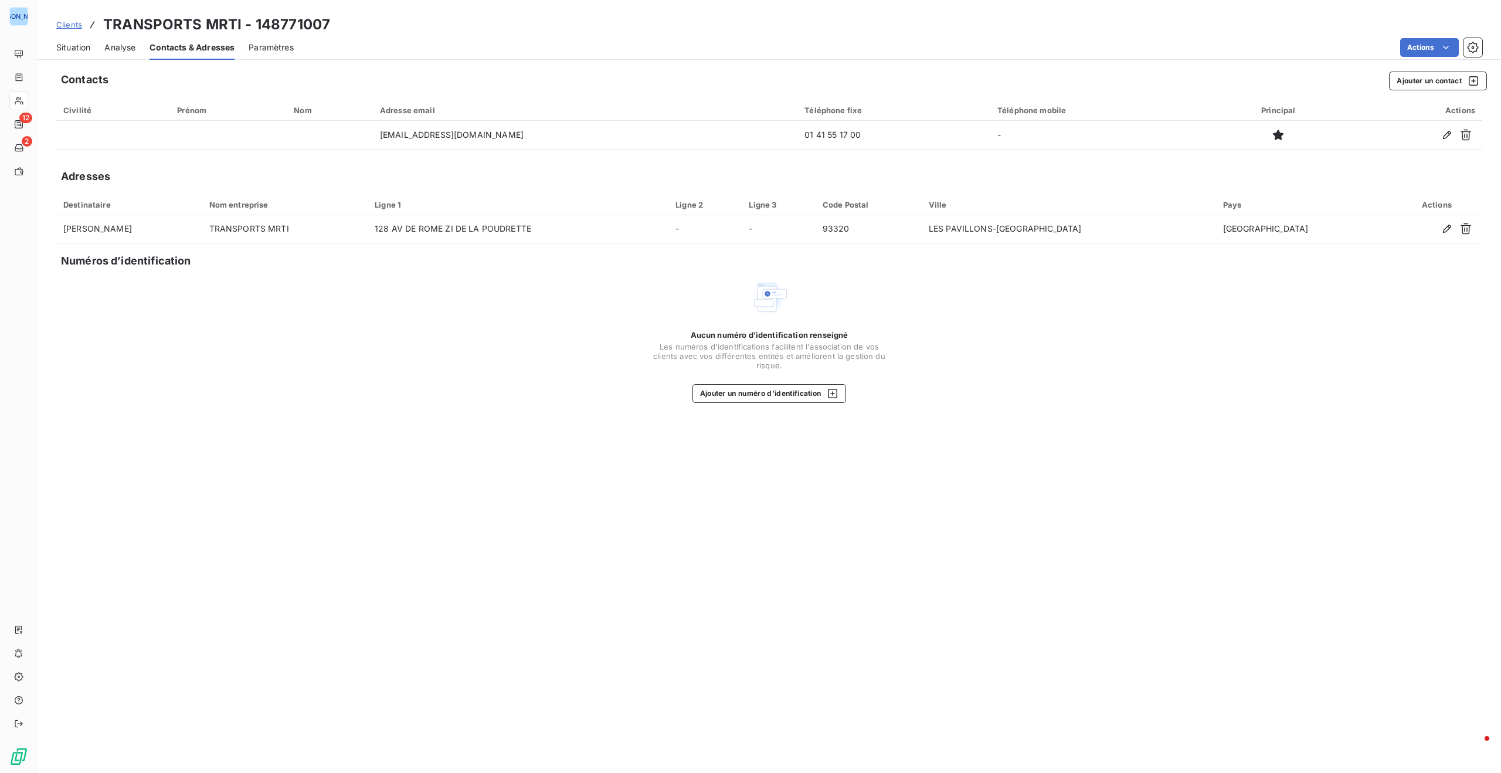
click at [257, 45] on span "Paramètres" at bounding box center [271, 48] width 45 height 12
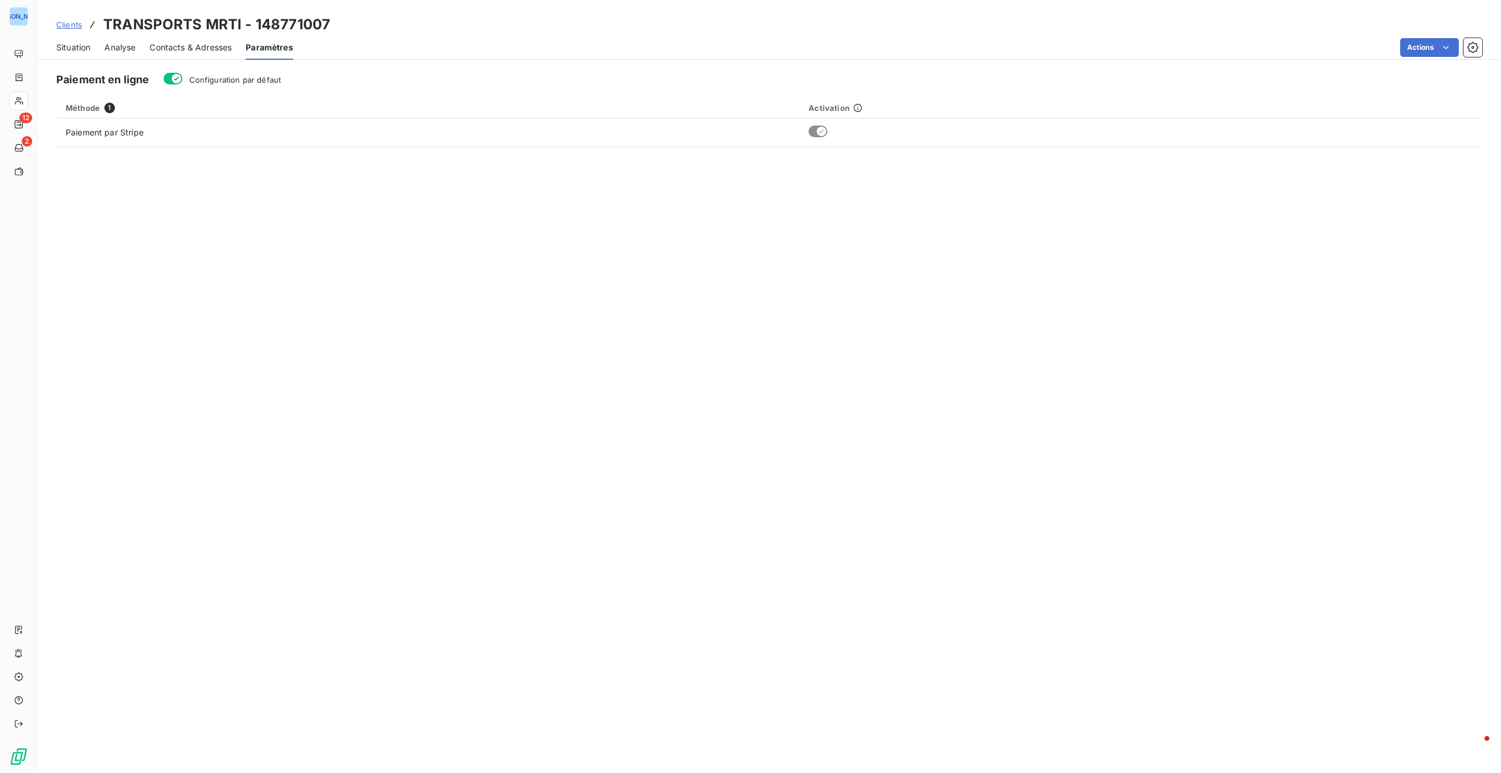
click at [184, 43] on span "Contacts & Adresses" at bounding box center [190, 48] width 82 height 12
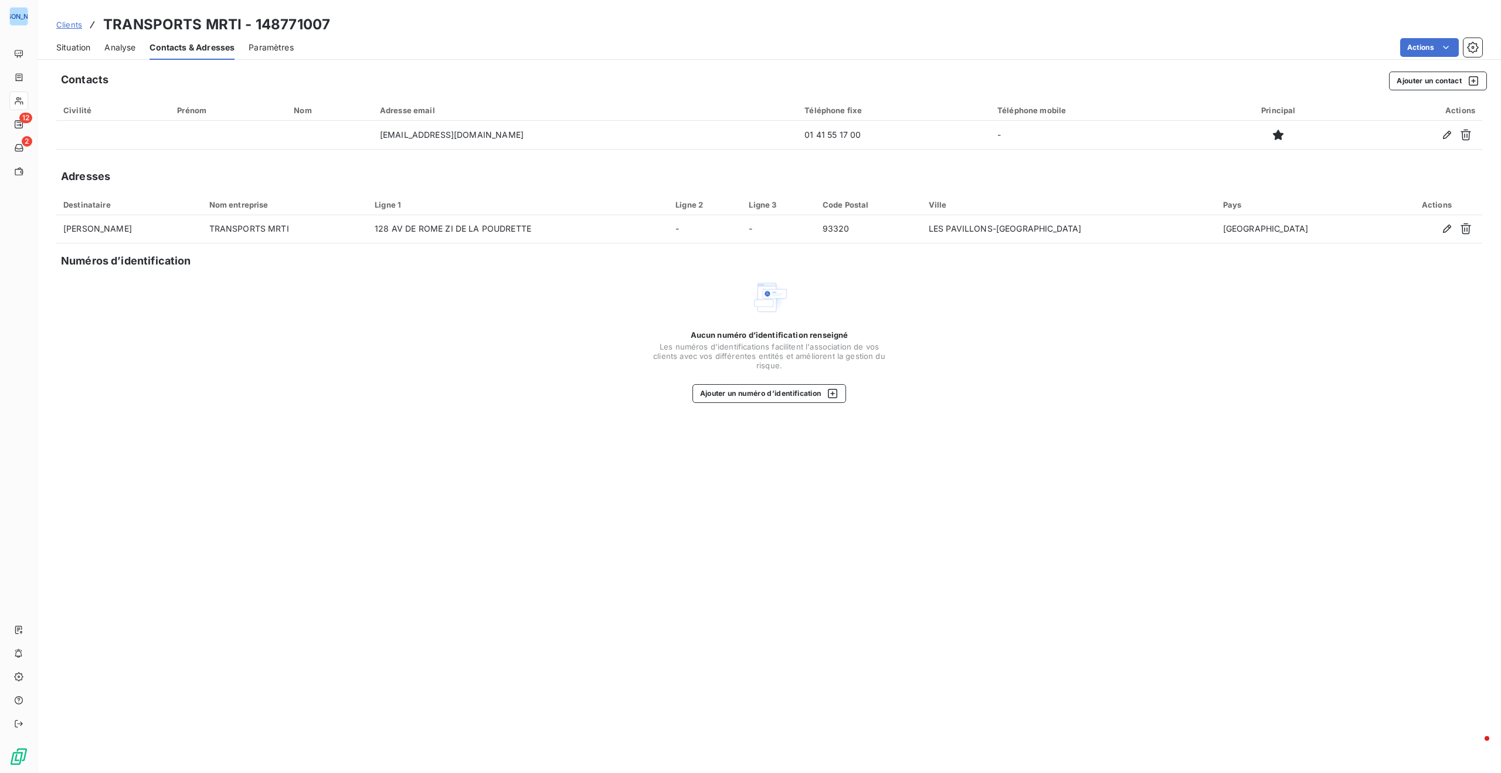
click at [281, 42] on span "Paramètres" at bounding box center [271, 48] width 45 height 12
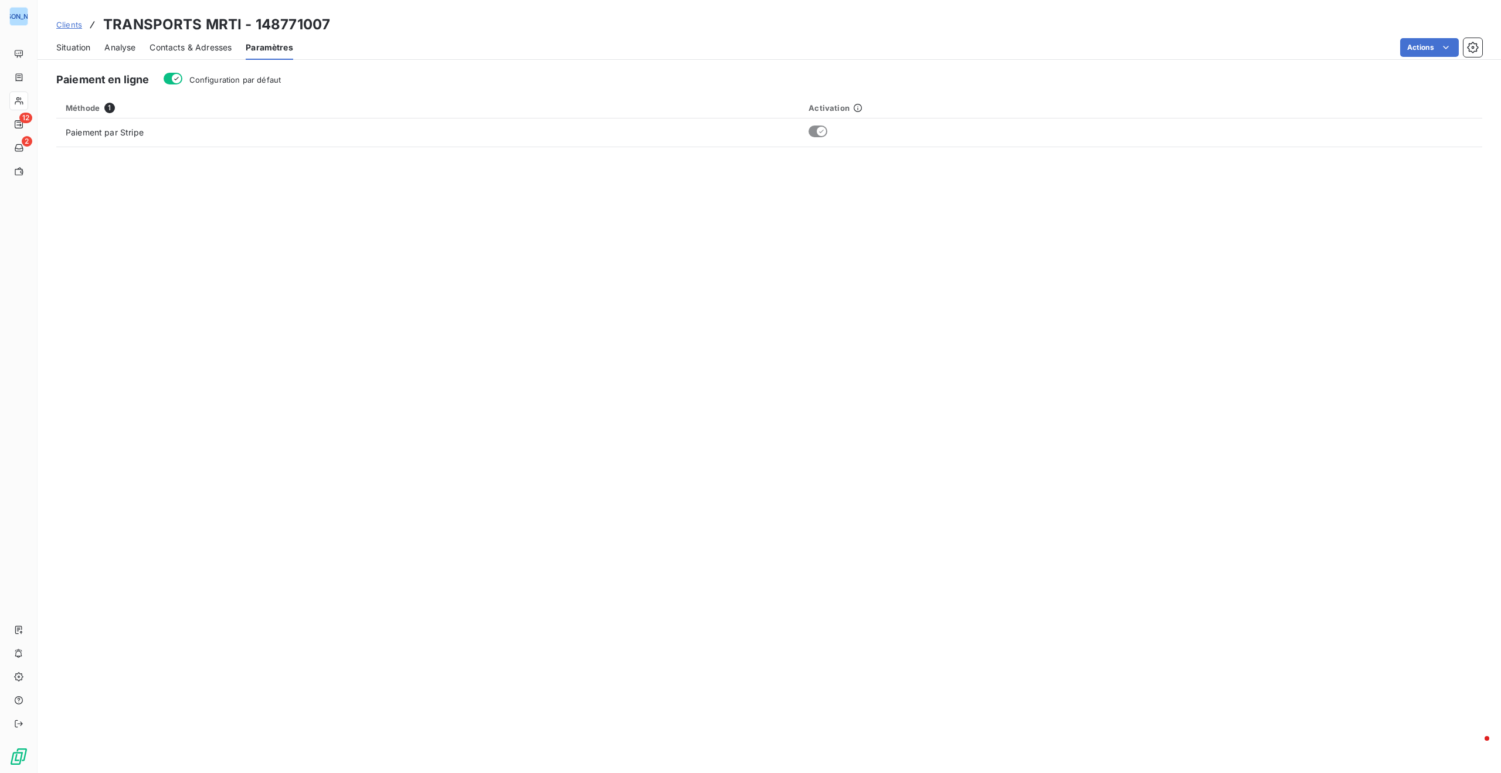
click at [198, 43] on span "Contacts & Adresses" at bounding box center [190, 48] width 82 height 12
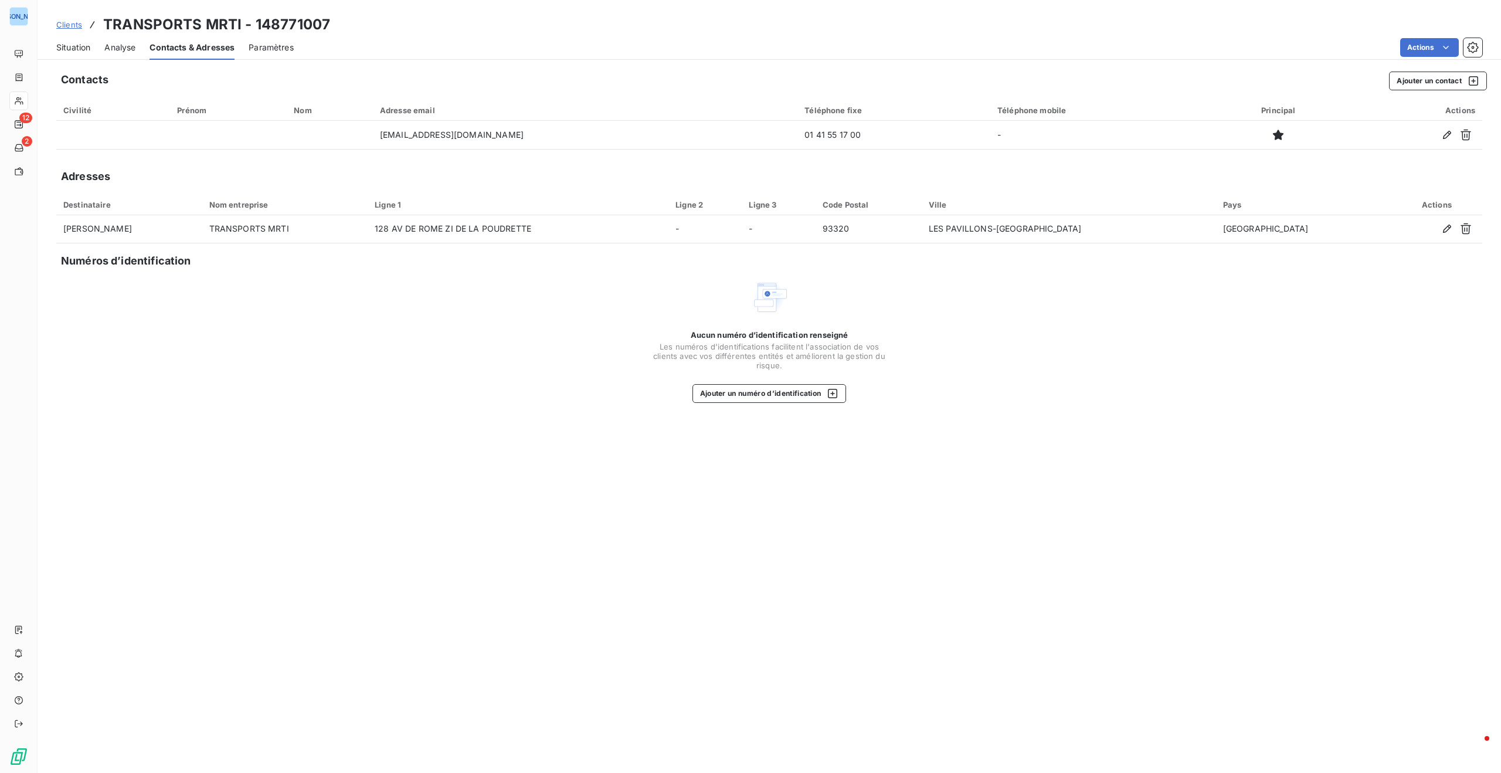
click at [123, 48] on span "Analyse" at bounding box center [119, 48] width 31 height 12
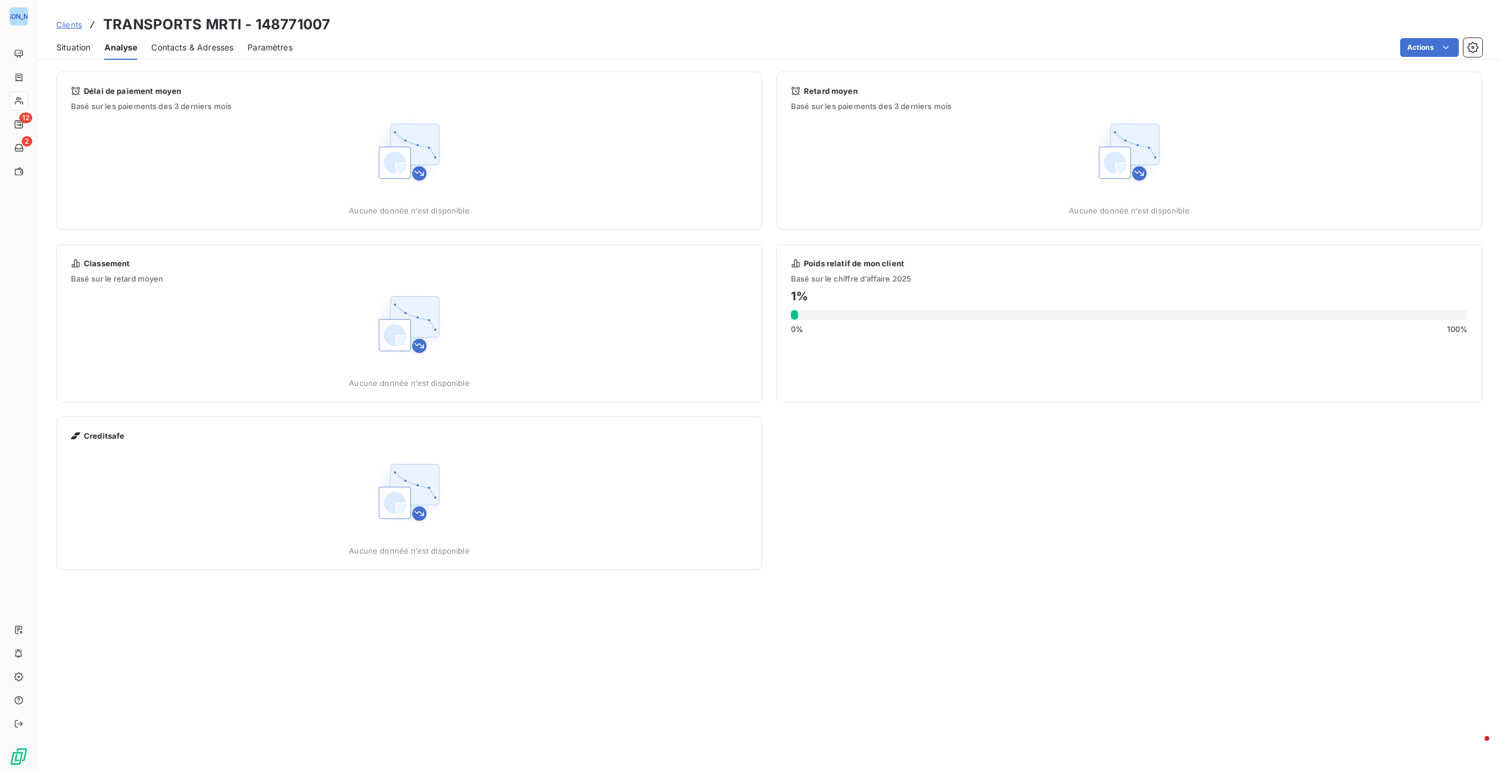
click at [69, 46] on span "Situation" at bounding box center [73, 48] width 34 height 12
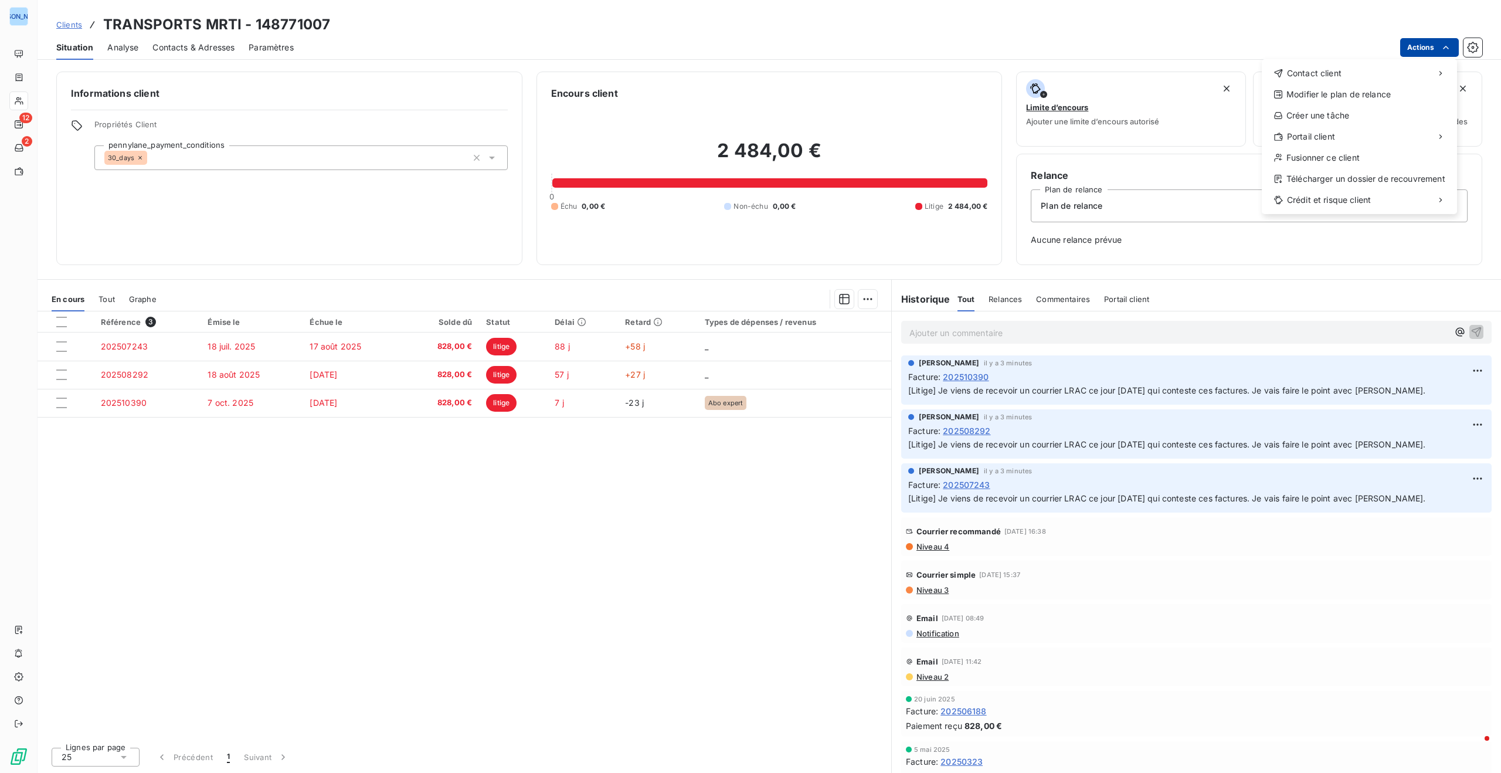
click at [1417, 47] on html "JO 12 2 Clients TRANSPORTS MRTI - 148771007 Situation Analyse Contacts & Adress…" at bounding box center [750, 386] width 1501 height 773
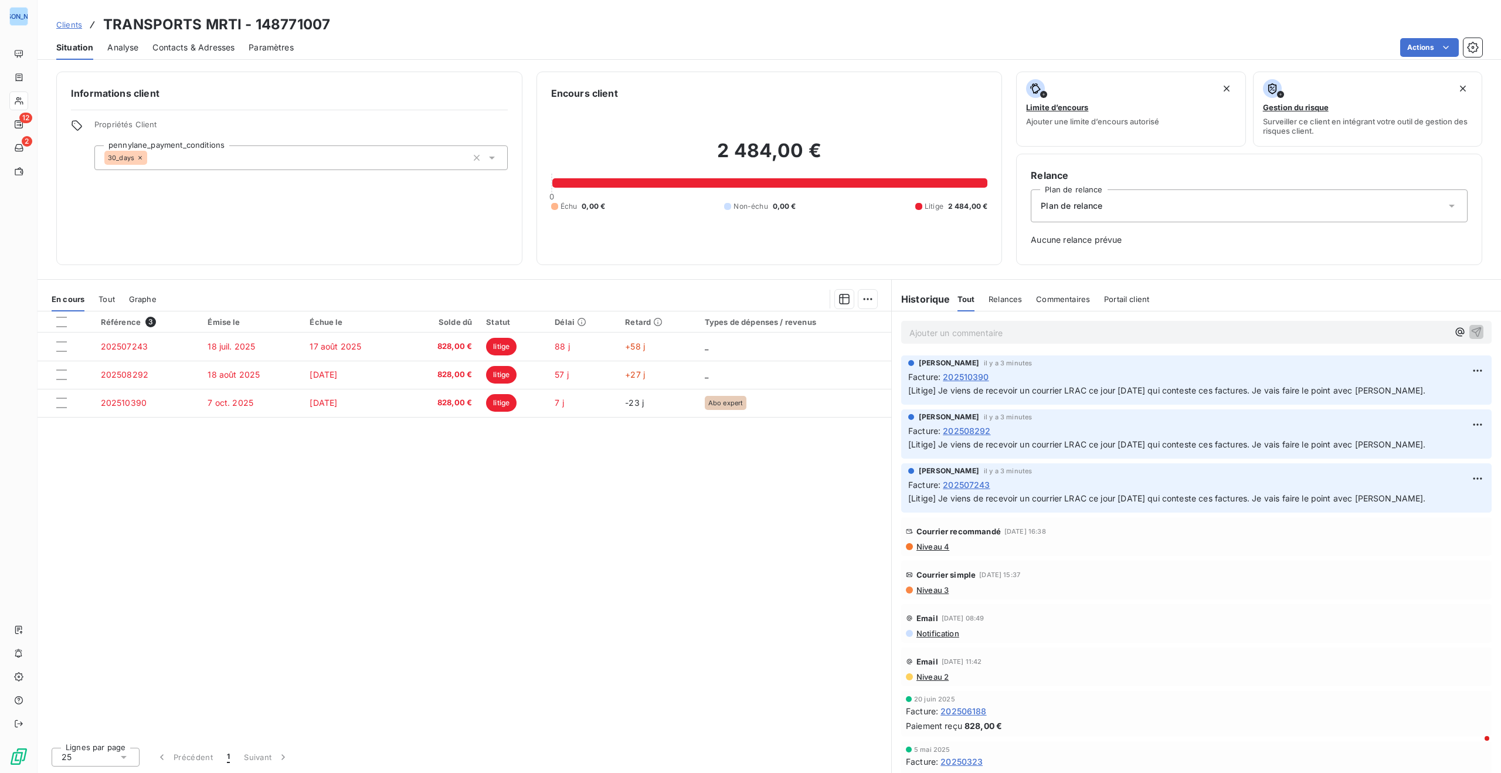
click at [478, 33] on html "JO 12 2 Clients TRANSPORTS MRTI - 148771007 Situation Analyse Contacts & Adress…" at bounding box center [750, 386] width 1501 height 773
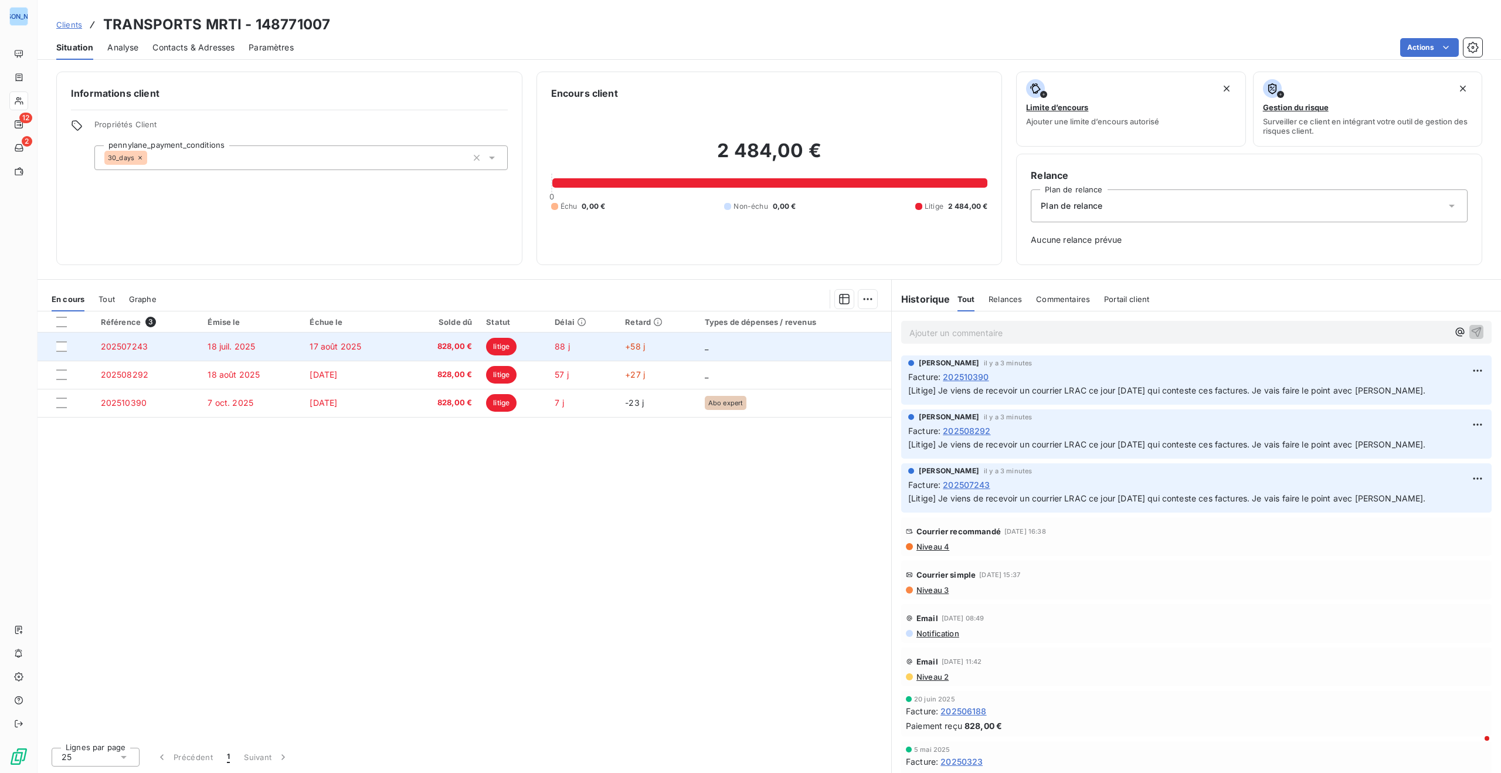
click at [359, 352] on td "17 août 2025" at bounding box center [353, 346] width 101 height 28
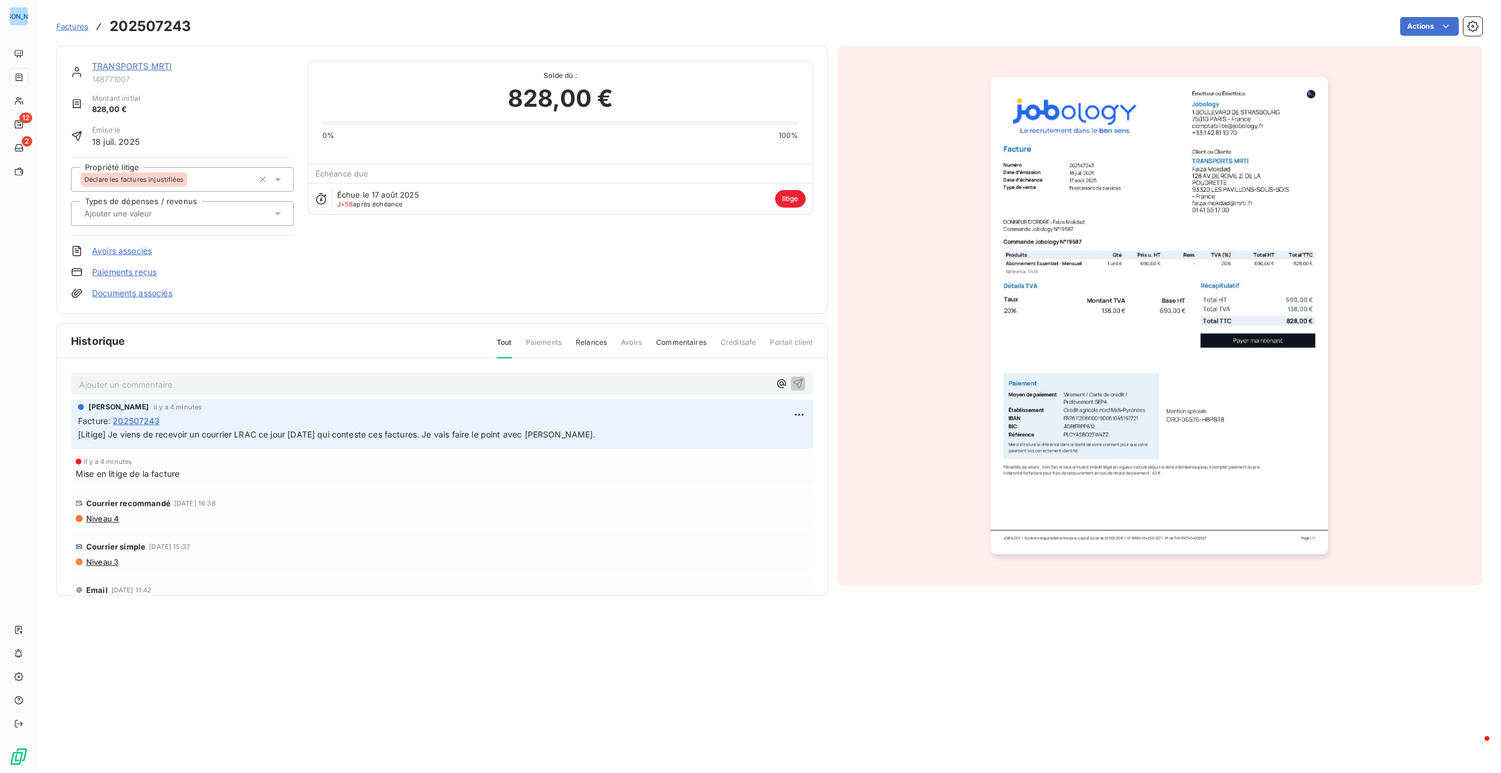
click at [146, 294] on link "Documents associés" at bounding box center [132, 293] width 80 height 12
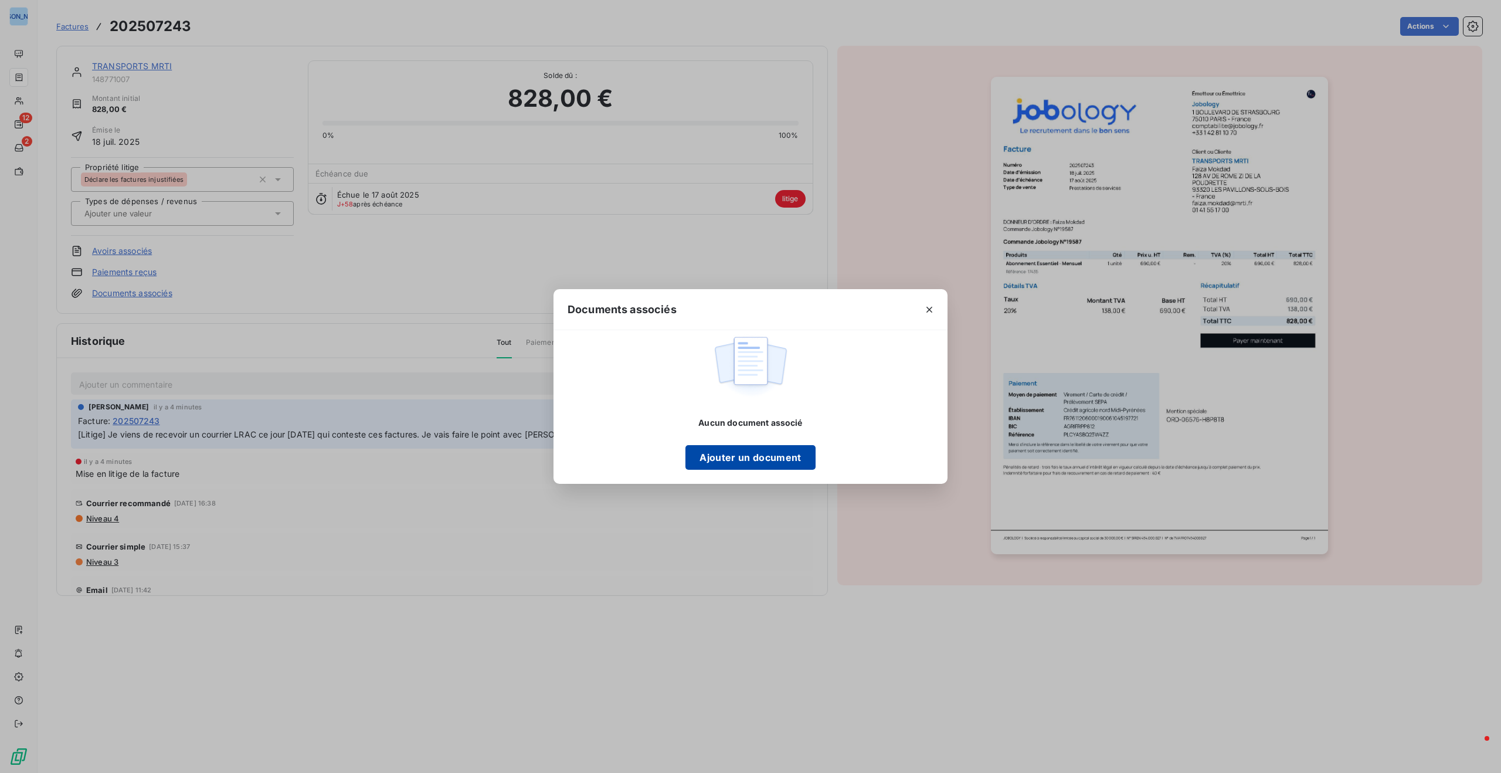
click at [761, 453] on button "Ajouter un document" at bounding box center [750, 457] width 130 height 25
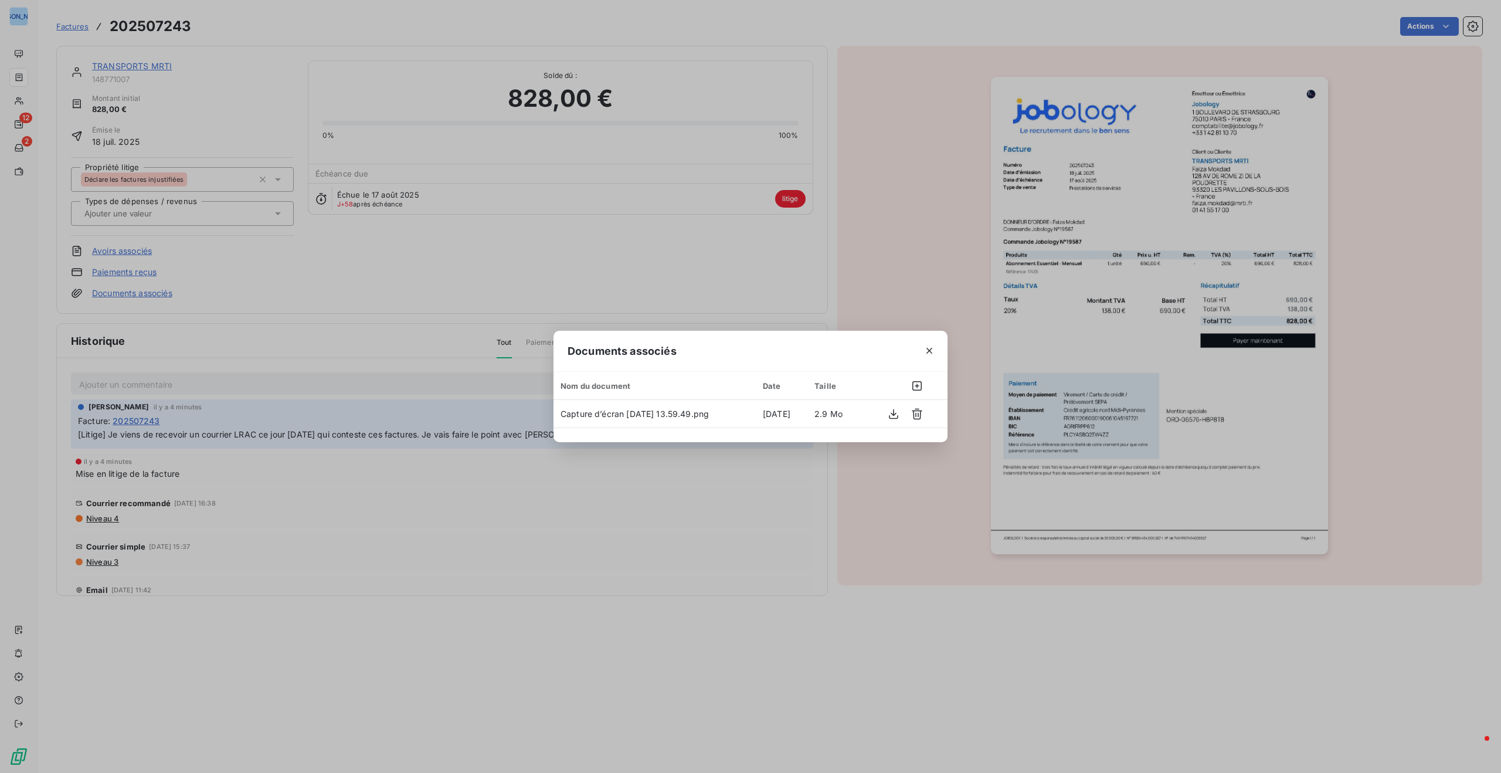
click at [930, 348] on icon "button" at bounding box center [929, 351] width 12 height 12
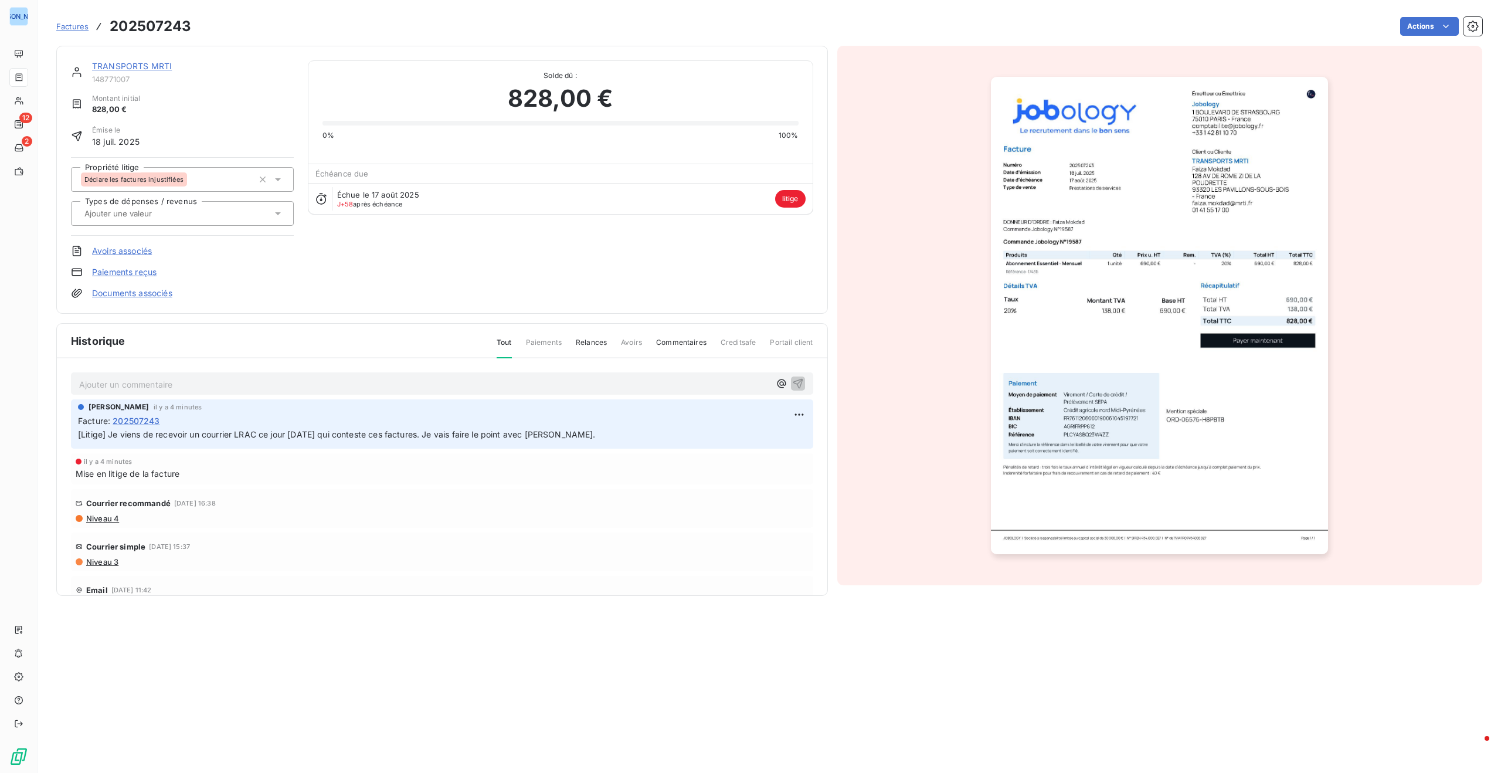
click at [147, 290] on link "Documents associés" at bounding box center [132, 293] width 80 height 12
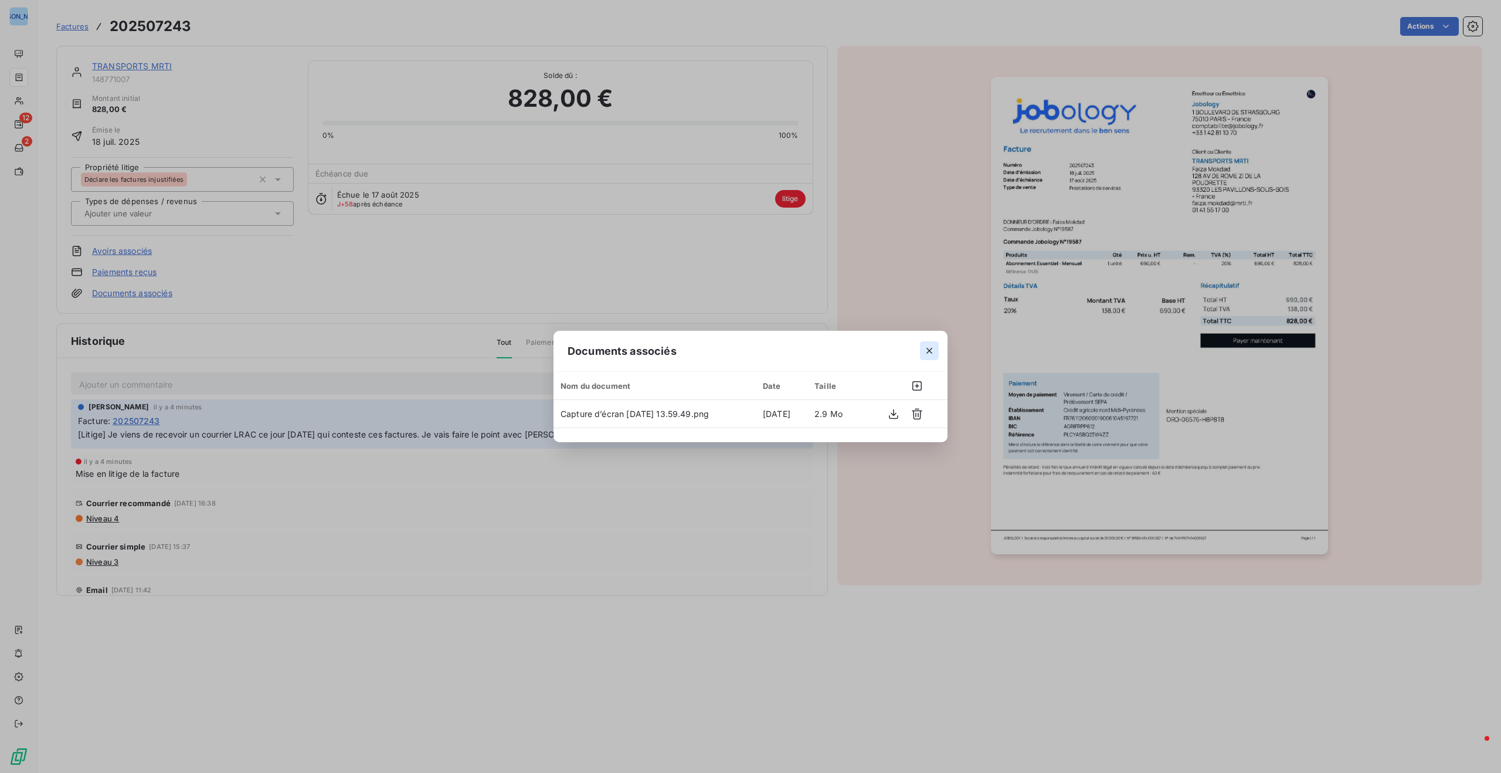
click at [924, 349] on icon "button" at bounding box center [929, 351] width 12 height 12
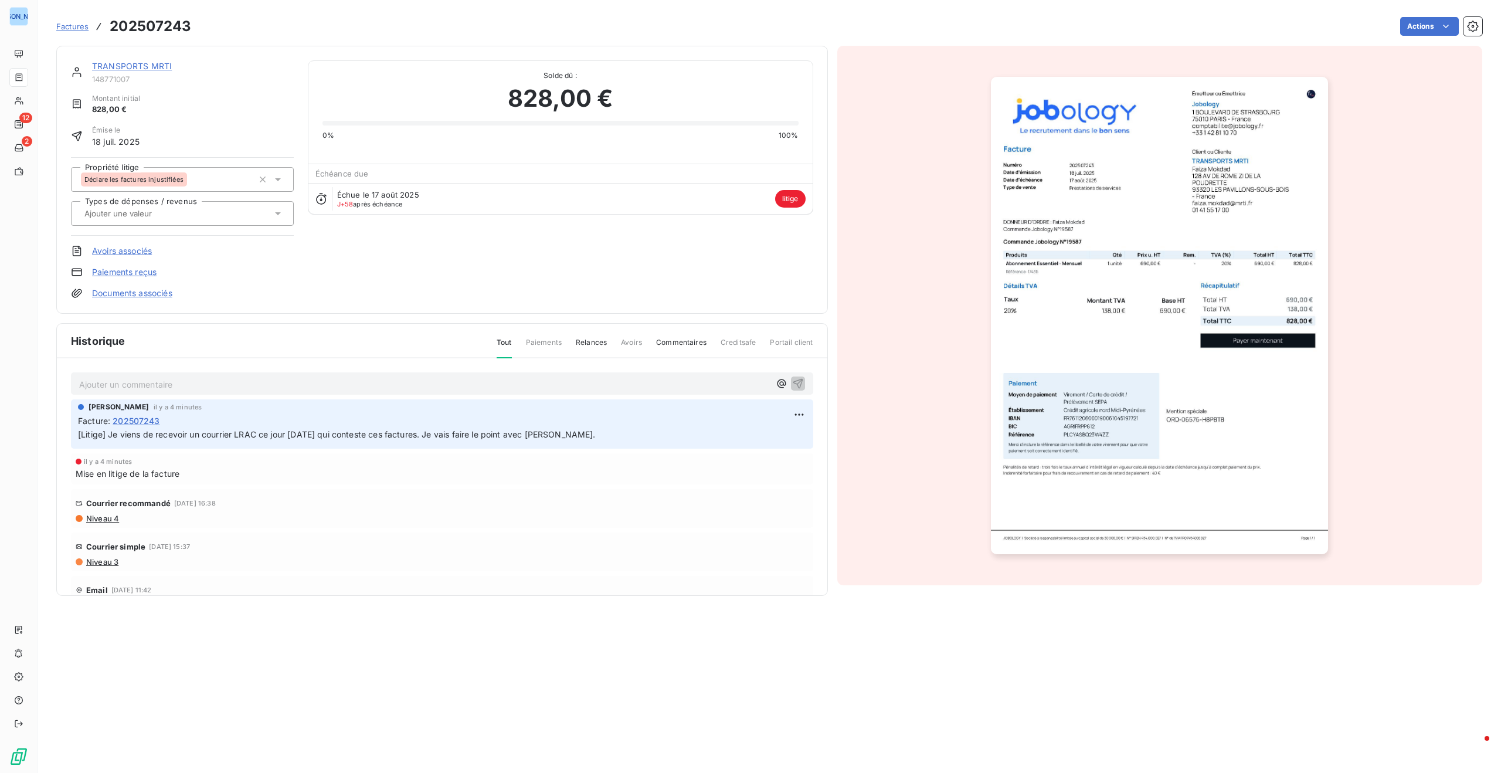
click at [70, 23] on span "Factures" at bounding box center [72, 26] width 32 height 9
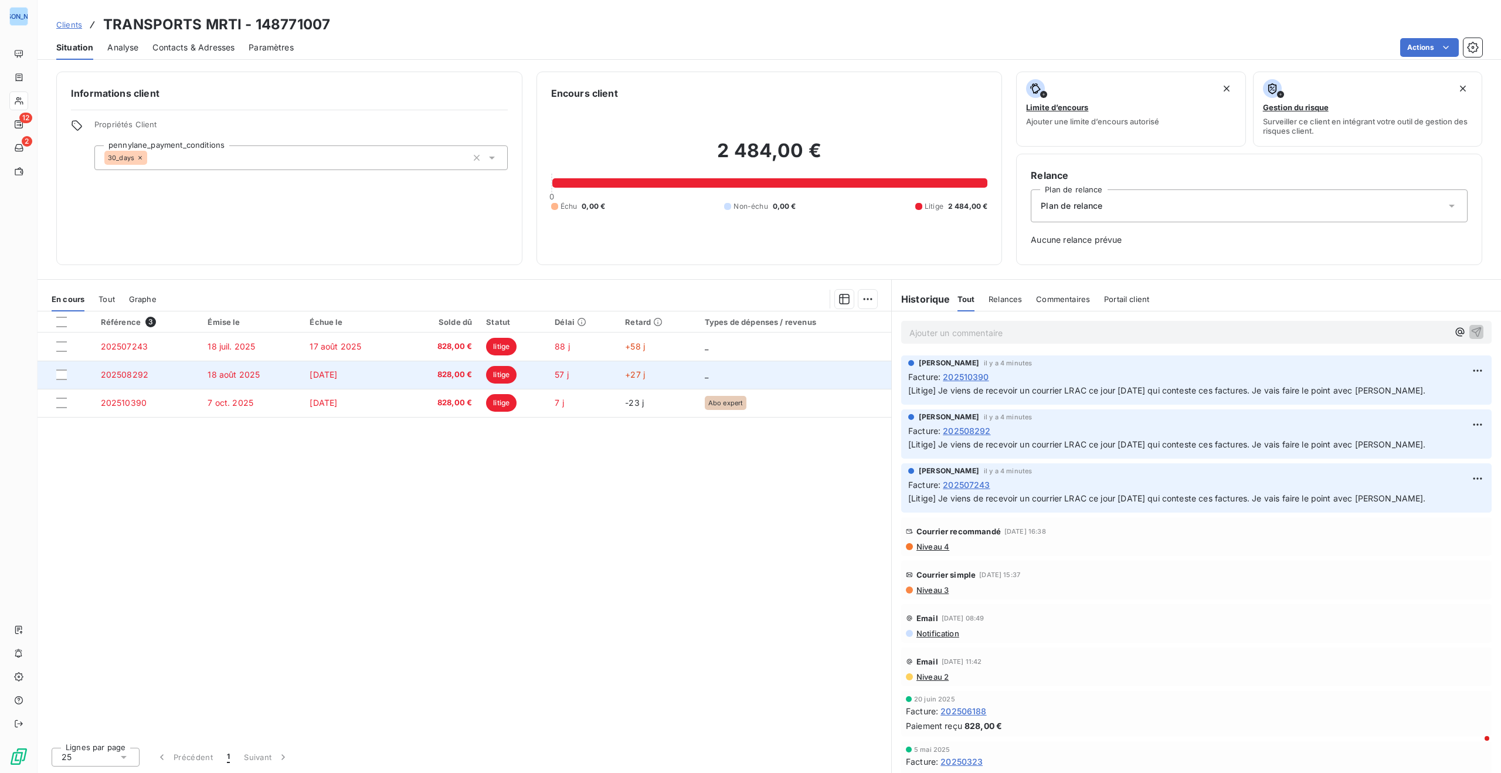
click at [154, 375] on td "202508292" at bounding box center [147, 375] width 107 height 28
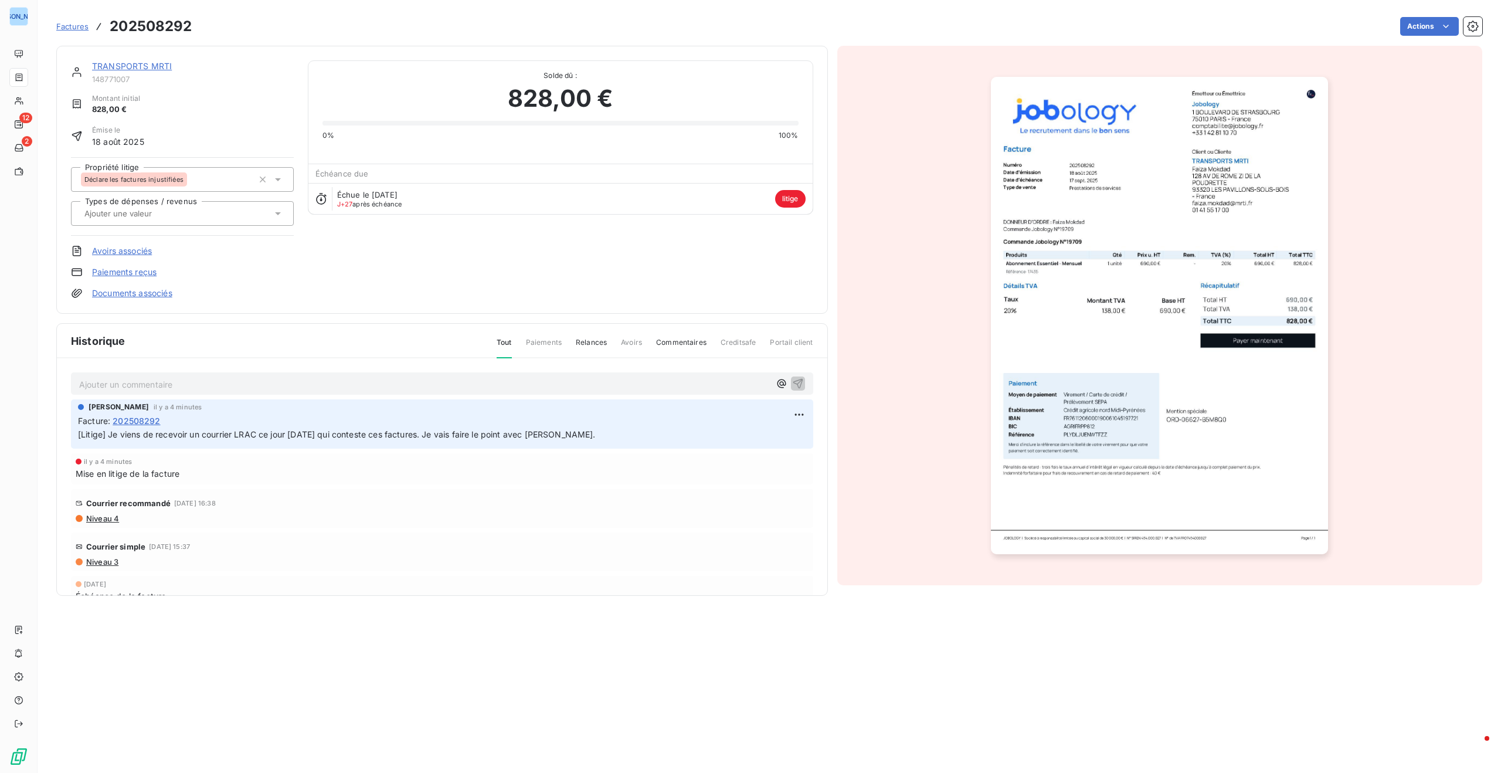
click at [136, 293] on link "Documents associés" at bounding box center [132, 293] width 80 height 12
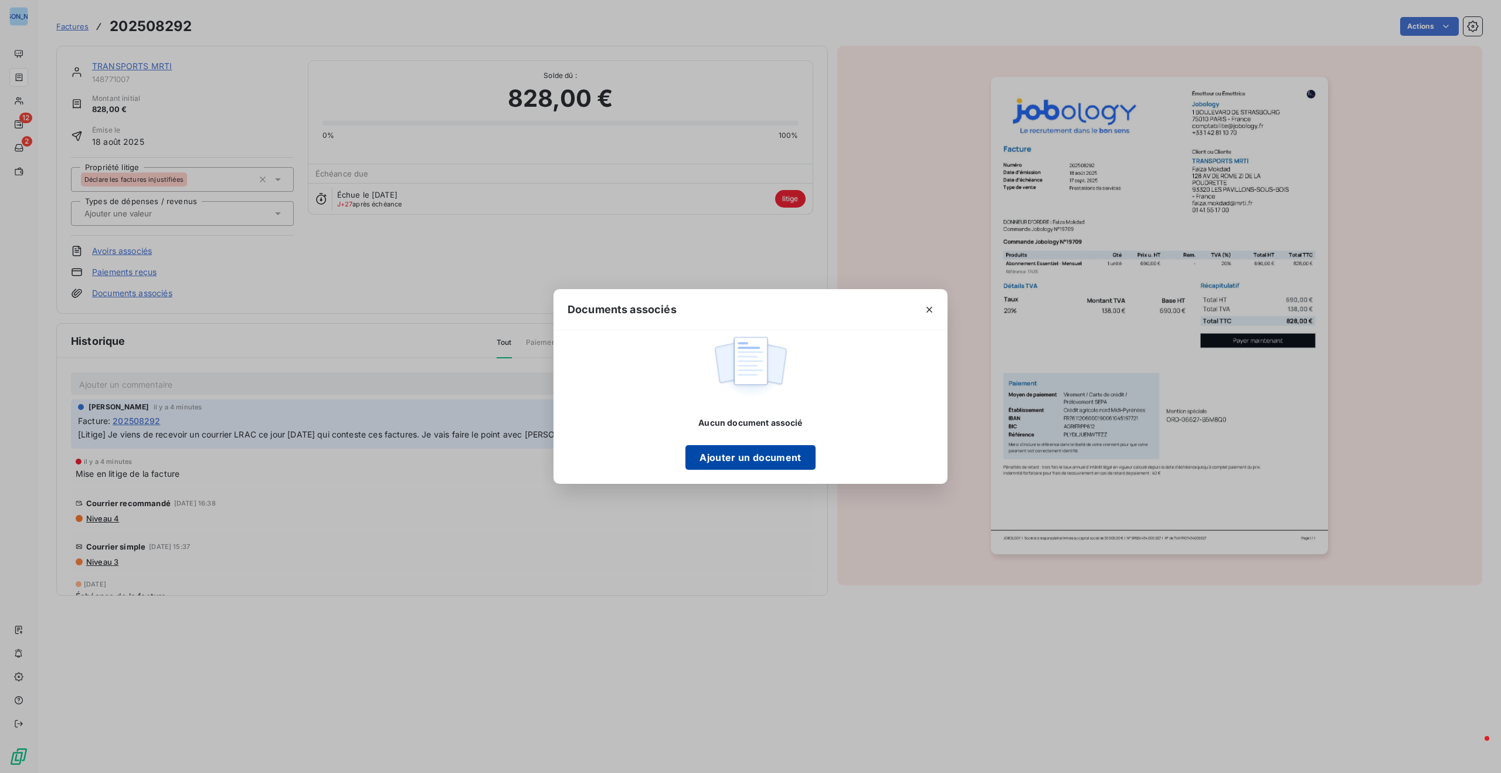
click at [774, 457] on button "Ajouter un document" at bounding box center [750, 457] width 130 height 25
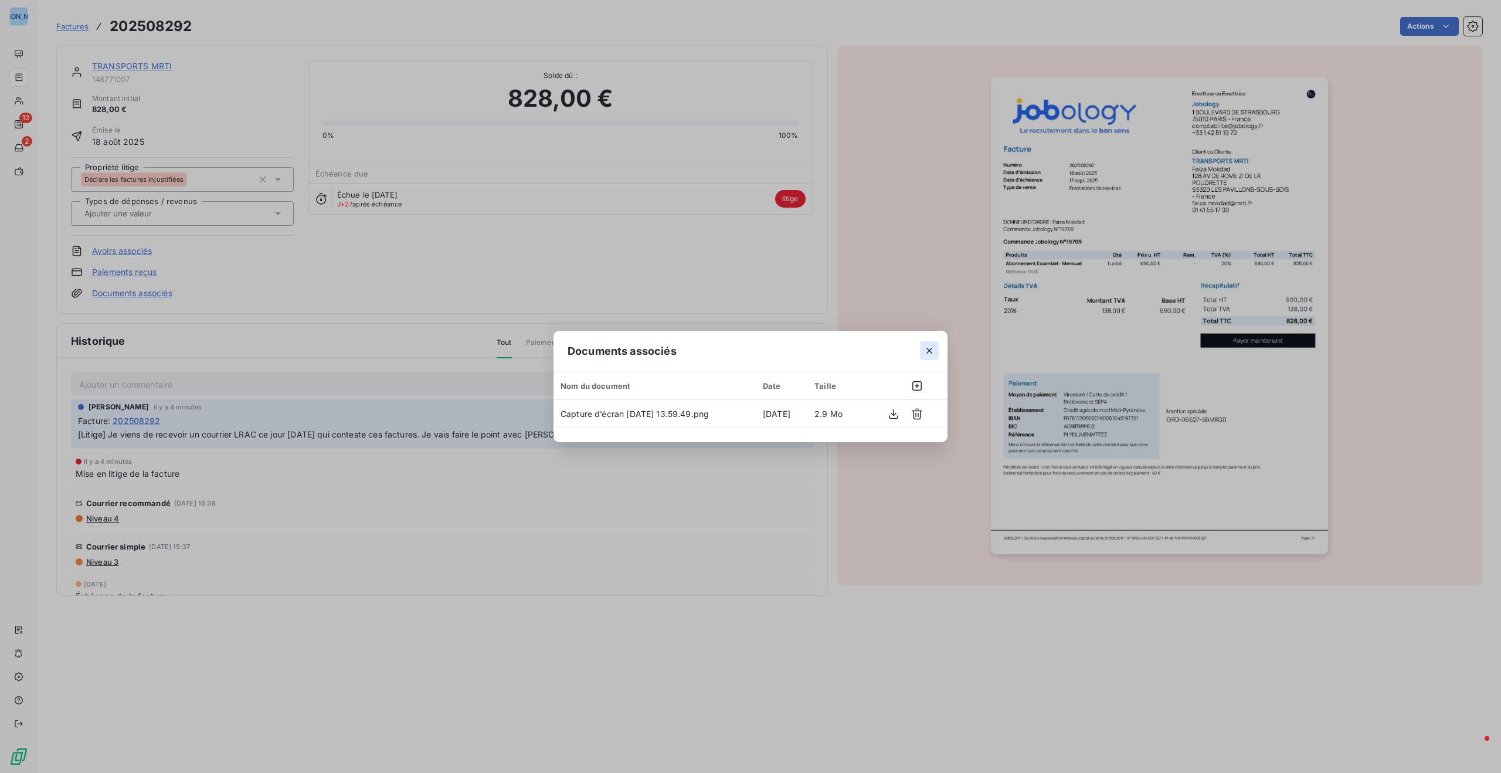
click at [930, 348] on icon "button" at bounding box center [929, 351] width 12 height 12
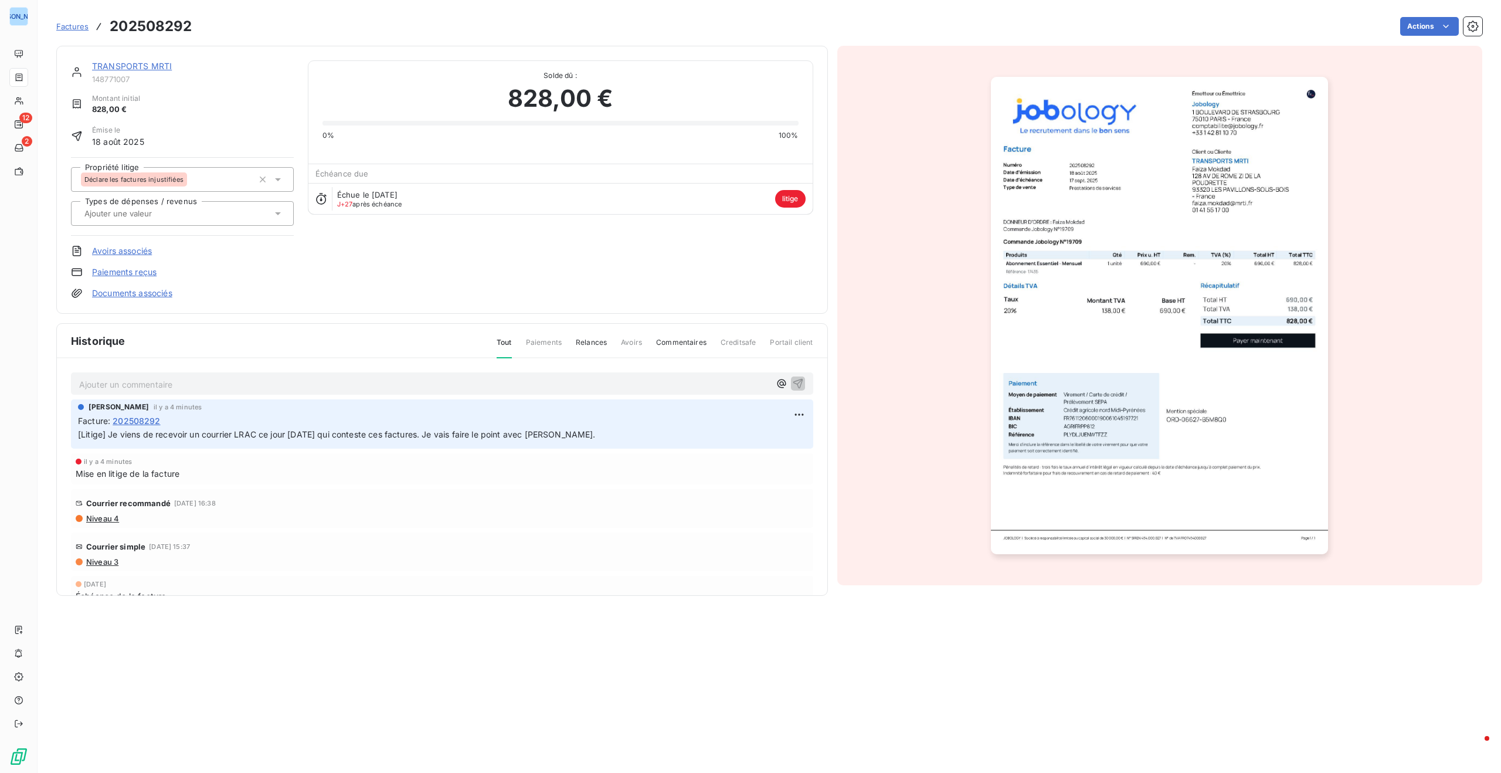
click at [64, 26] on span "Factures" at bounding box center [72, 26] width 32 height 9
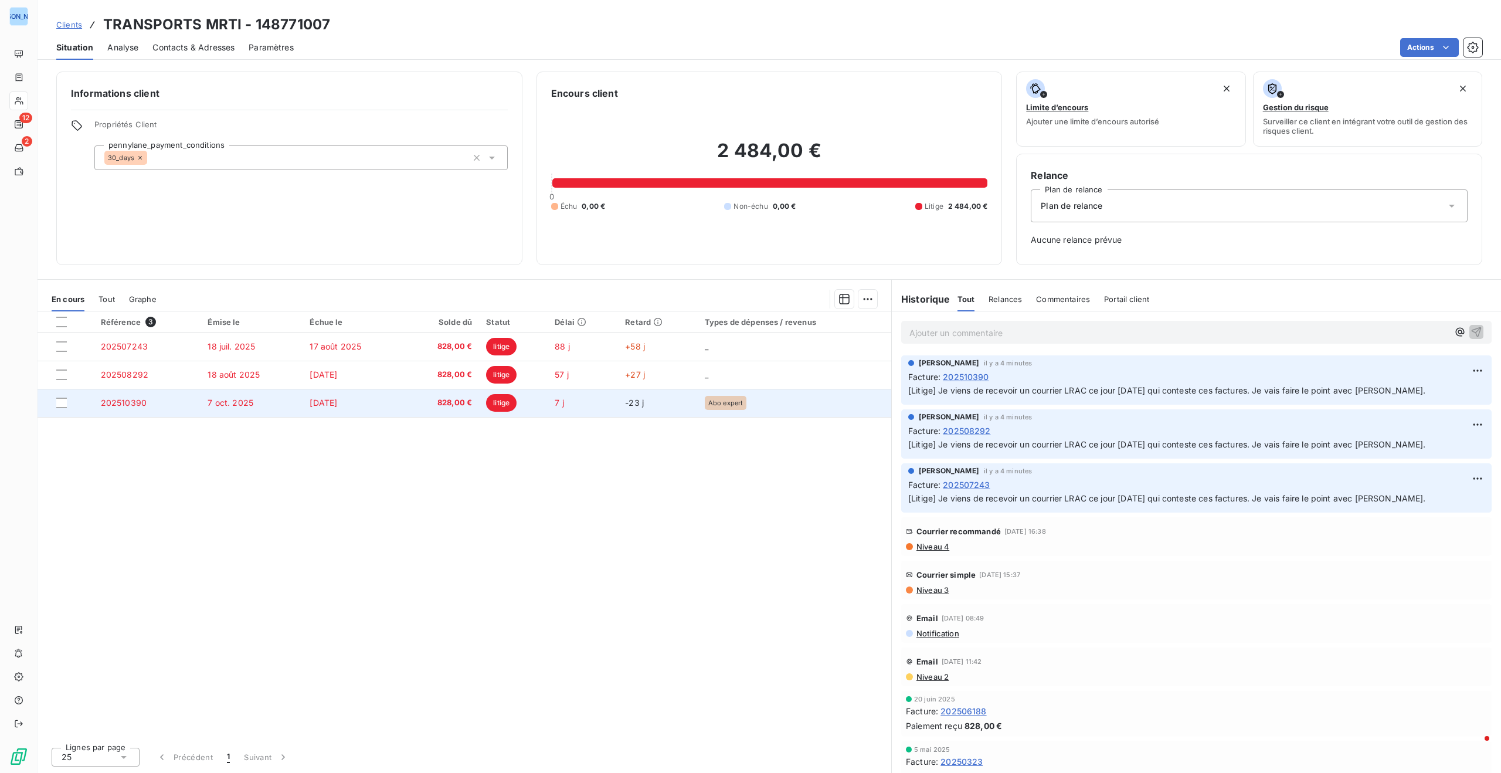
click at [257, 404] on td "7 oct. 2025" at bounding box center [251, 403] width 102 height 28
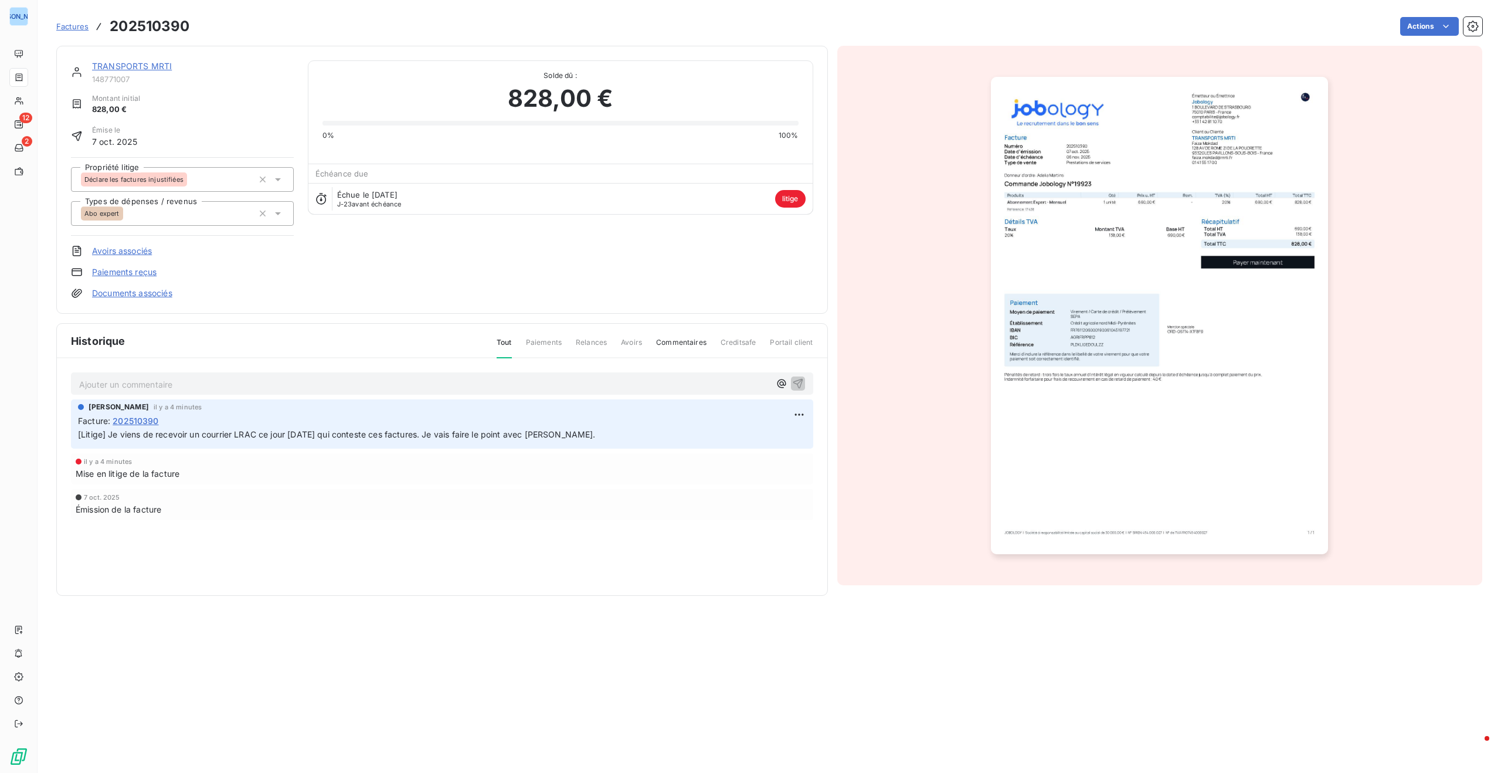
click at [166, 295] on link "Documents associés" at bounding box center [132, 293] width 80 height 12
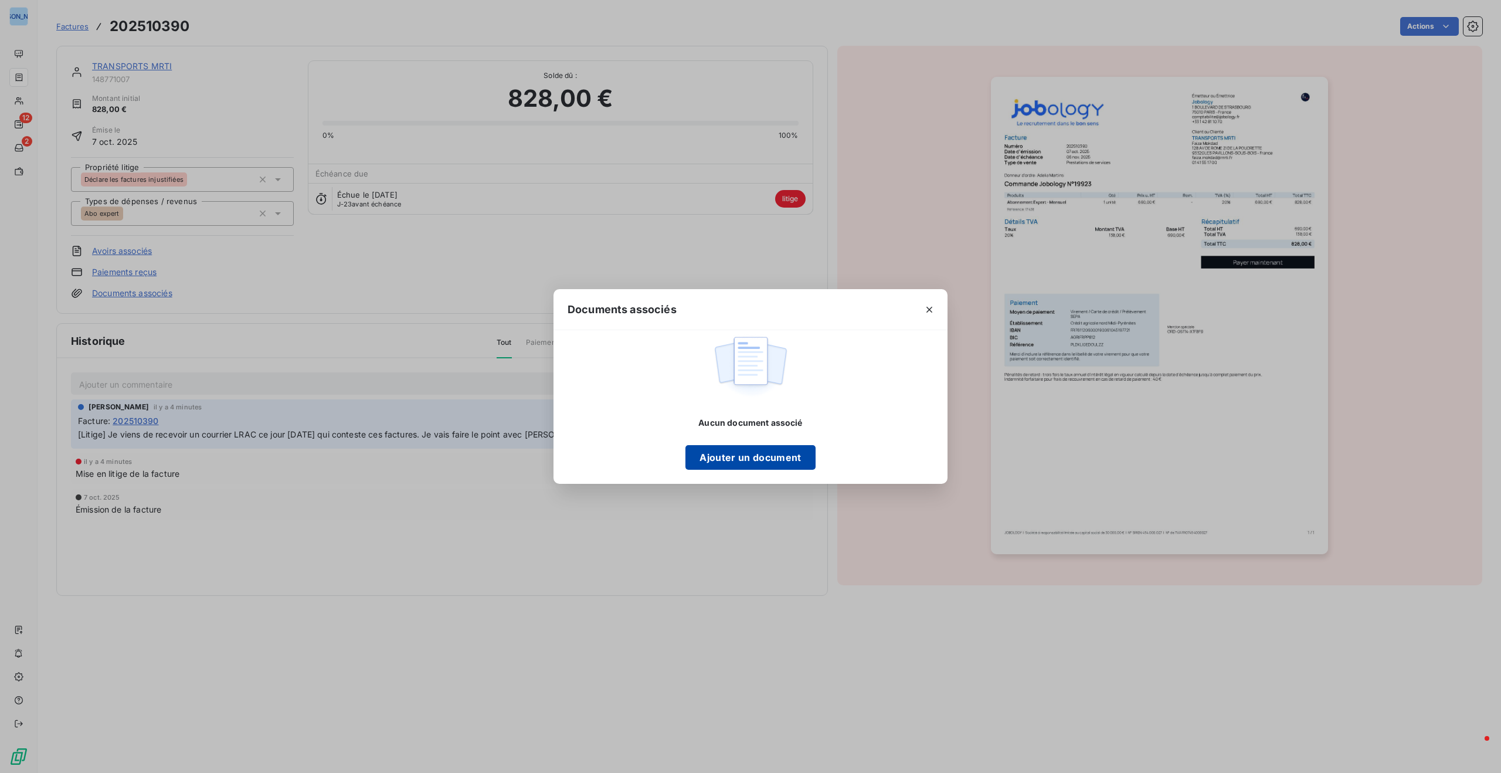
click at [770, 464] on button "Ajouter un document" at bounding box center [750, 457] width 130 height 25
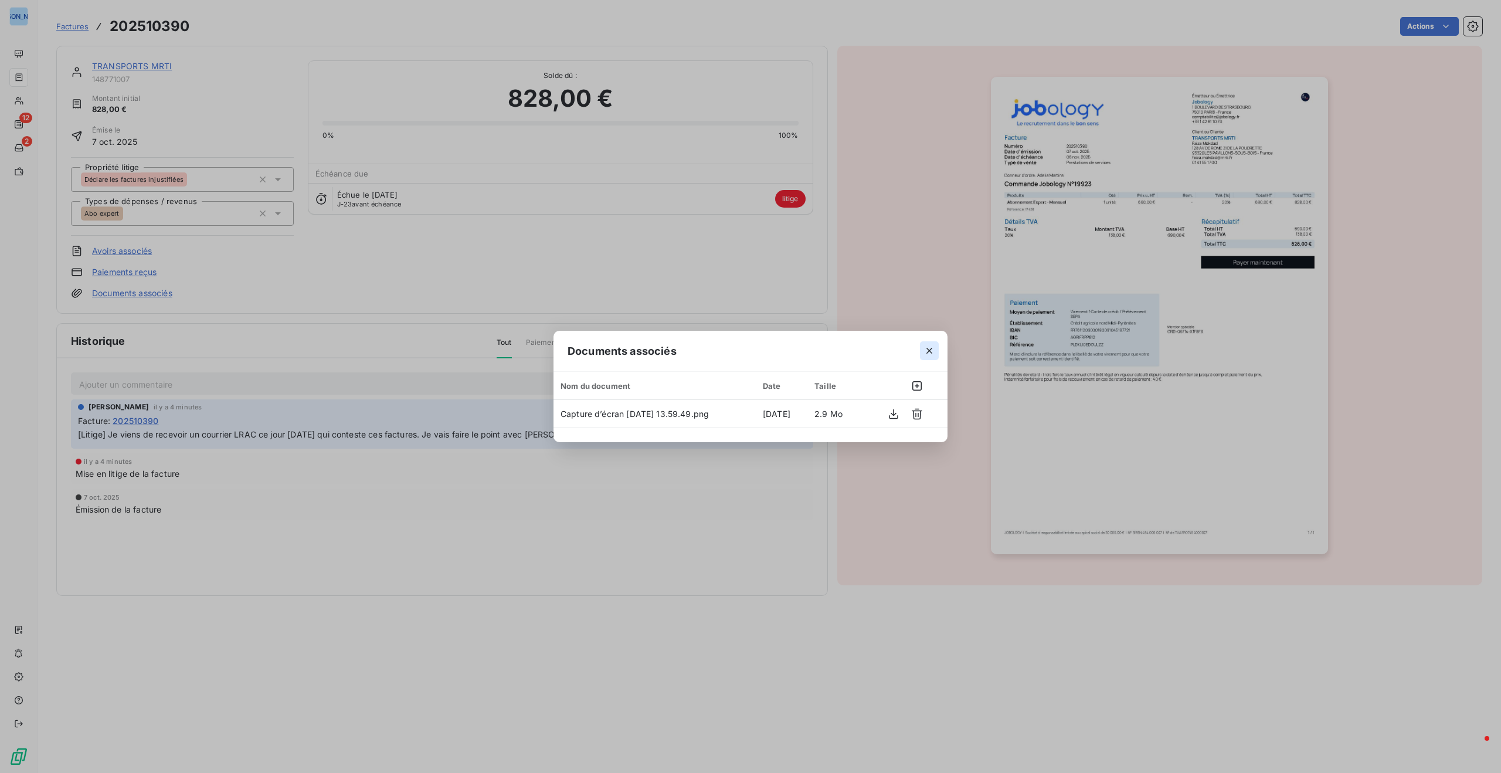
click at [927, 350] on icon "button" at bounding box center [929, 351] width 12 height 12
